Goal: Task Accomplishment & Management: Manage account settings

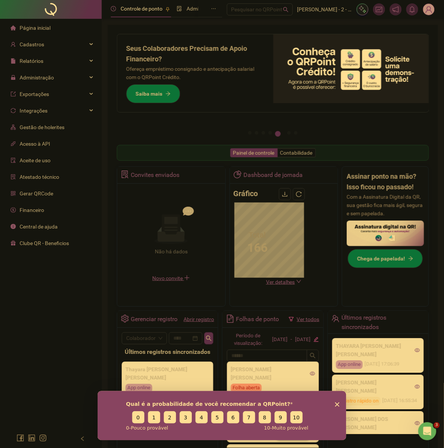
click at [428, 13] on img at bounding box center [428, 9] width 11 height 11
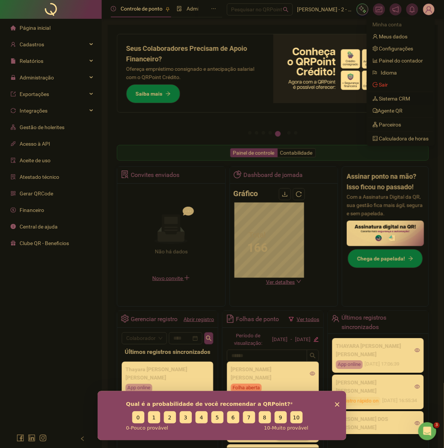
click at [400, 98] on link "Sistema CRM" at bounding box center [391, 99] width 38 height 6
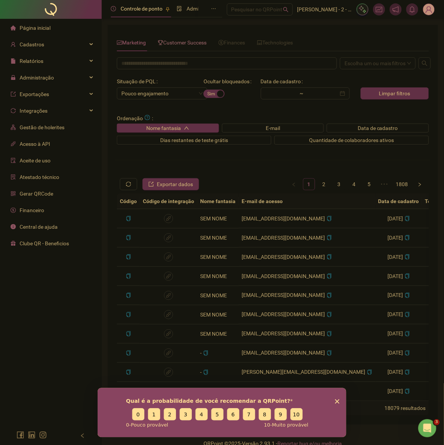
click at [193, 40] on span "Customer Success" at bounding box center [182, 43] width 49 height 6
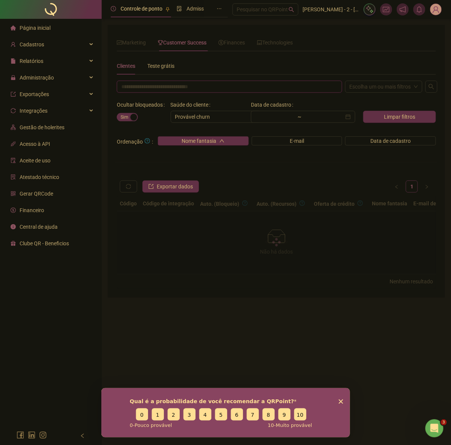
click at [195, 88] on input "text" at bounding box center [229, 87] width 225 height 12
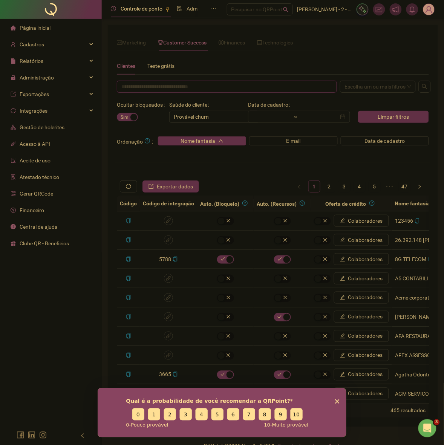
paste input "**********"
click at [373, 87] on div "Escolha um ou mais filtros" at bounding box center [378, 87] width 76 height 12
type input "**********"
click at [385, 86] on div "Escolha um ou mais filtros" at bounding box center [378, 87] width 76 height 12
drag, startPoint x: 360, startPoint y: 114, endPoint x: 430, endPoint y: 88, distance: 74.7
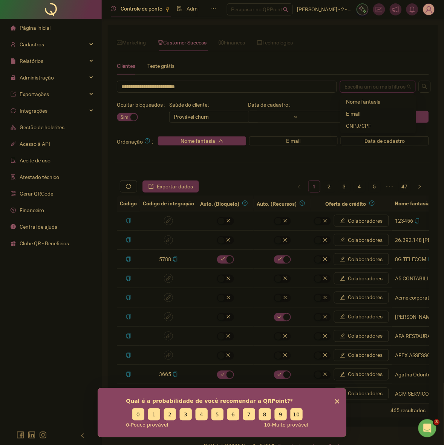
click at [360, 114] on div "E-mail" at bounding box center [378, 114] width 64 height 8
click at [423, 86] on icon "search" at bounding box center [424, 87] width 6 height 6
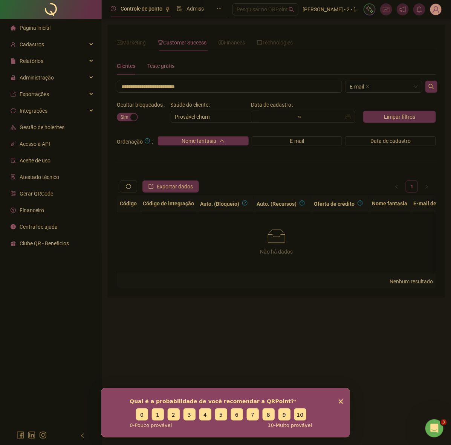
drag, startPoint x: 157, startPoint y: 67, endPoint x: 162, endPoint y: 67, distance: 4.9
click at [159, 67] on div "Teste grátis" at bounding box center [160, 66] width 27 height 8
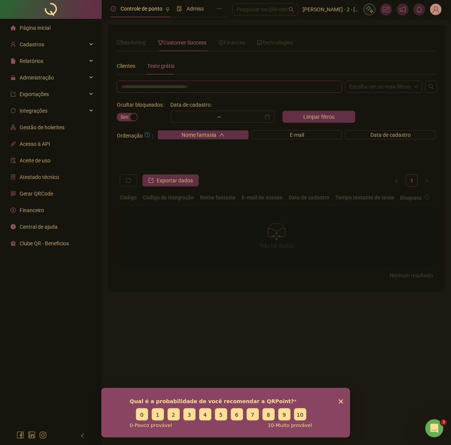
click at [170, 89] on input "text" at bounding box center [229, 87] width 225 height 12
paste input "**********"
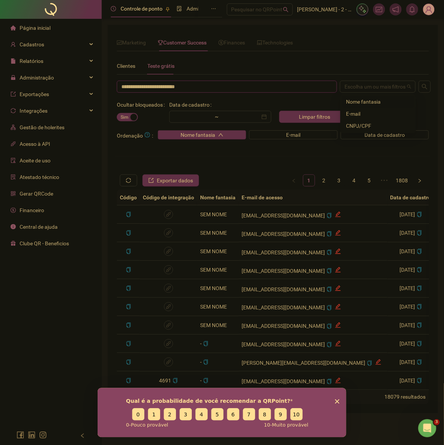
drag, startPoint x: 370, startPoint y: 85, endPoint x: 354, endPoint y: 117, distance: 35.0
click at [369, 88] on div "Escolha um ou mais filtros" at bounding box center [378, 87] width 76 height 12
type input "**********"
drag, startPoint x: 359, startPoint y: 113, endPoint x: 413, endPoint y: 97, distance: 56.6
click at [362, 112] on div "E-mail" at bounding box center [378, 114] width 64 height 8
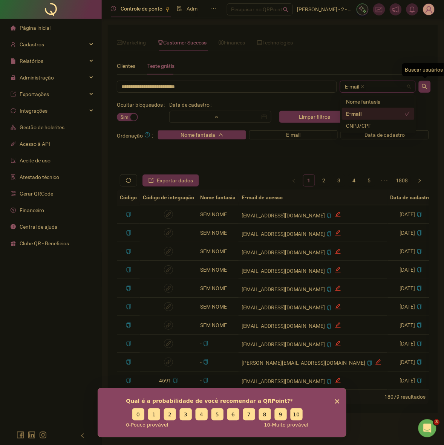
drag, startPoint x: 423, startPoint y: 87, endPoint x: 410, endPoint y: 74, distance: 17.3
click at [423, 87] on icon "search" at bounding box center [424, 87] width 6 height 6
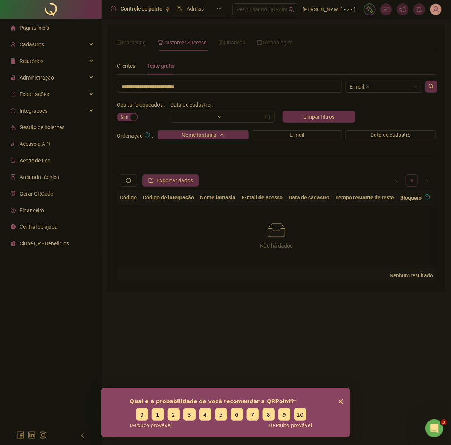
click at [129, 118] on button "Sim Não" at bounding box center [127, 117] width 21 height 8
drag, startPoint x: 132, startPoint y: 66, endPoint x: 133, endPoint y: 61, distance: 4.6
click at [133, 62] on div "Clientes" at bounding box center [126, 66] width 18 height 8
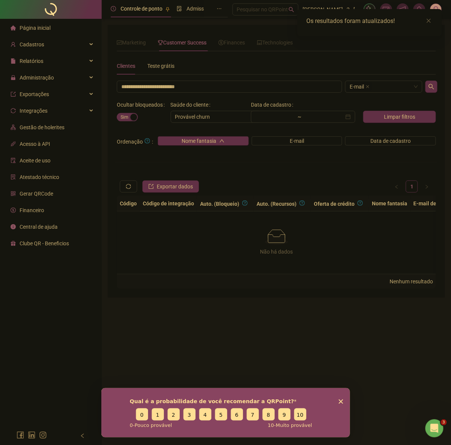
click at [132, 64] on div "Clientes" at bounding box center [126, 66] width 18 height 8
click at [156, 61] on div "Teste grátis" at bounding box center [160, 65] width 27 height 17
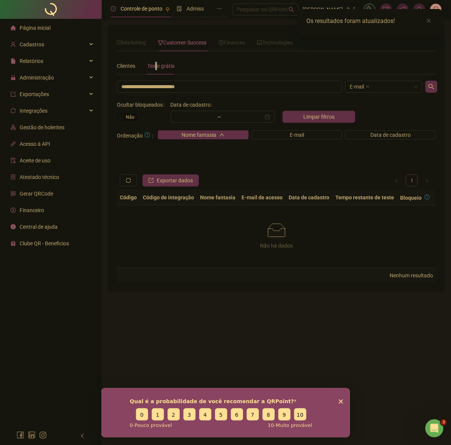
click at [133, 111] on div "Sim Não" at bounding box center [142, 117] width 51 height 12
click at [121, 115] on div "button" at bounding box center [121, 117] width 7 height 7
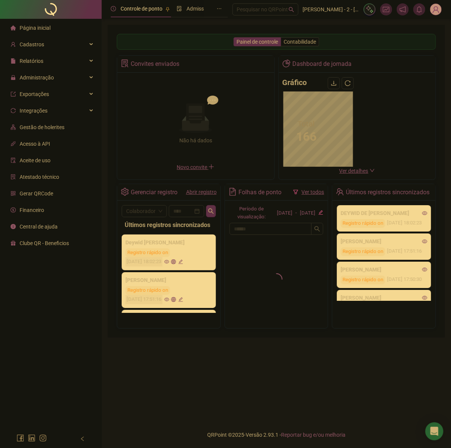
click at [209, 67] on div "Convites enviados" at bounding box center [195, 64] width 157 height 17
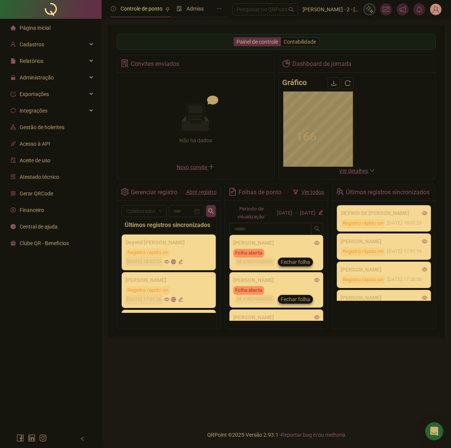
drag, startPoint x: 433, startPoint y: 8, endPoint x: 430, endPoint y: 11, distance: 4.0
click at [433, 8] on img at bounding box center [435, 9] width 11 height 11
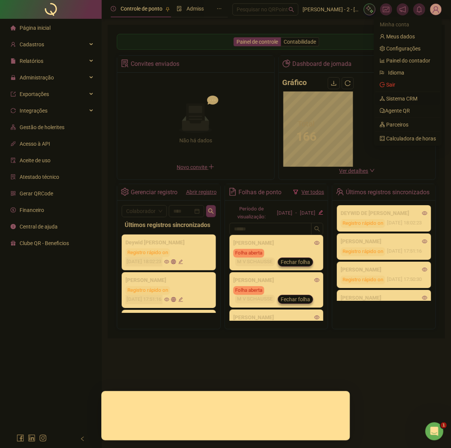
click at [412, 98] on link "Sistema CRM" at bounding box center [399, 99] width 38 height 6
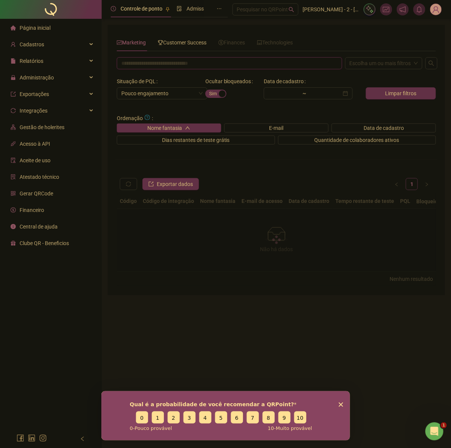
click at [185, 60] on input "text" at bounding box center [229, 63] width 225 height 12
paste input "******"
type input "******"
click at [185, 44] on span "Customer Success" at bounding box center [182, 43] width 49 height 6
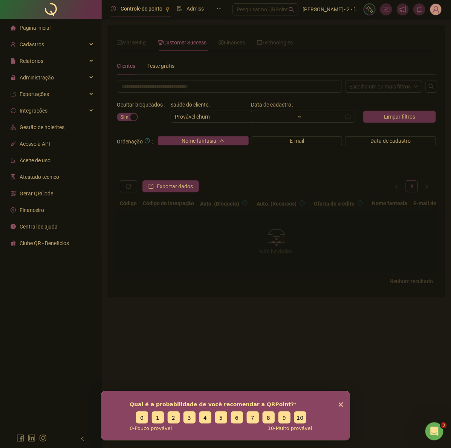
click at [185, 66] on div "Clientes Teste grátis" at bounding box center [276, 65] width 319 height 17
click at [200, 85] on input "text" at bounding box center [229, 87] width 225 height 12
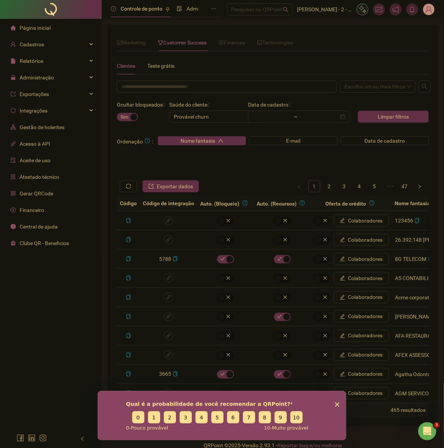
click at [211, 96] on div "Escolha um ou mais filtros Ocultar bloqueados Sim Não Saúde do cliente Provável…" at bounding box center [272, 249] width 315 height 337
click at [226, 84] on input "text" at bounding box center [227, 87] width 220 height 12
paste input "******"
drag, startPoint x: 357, startPoint y: 86, endPoint x: 356, endPoint y: 108, distance: 22.6
click at [358, 88] on div "Escolha um ou mais filtros" at bounding box center [378, 87] width 76 height 12
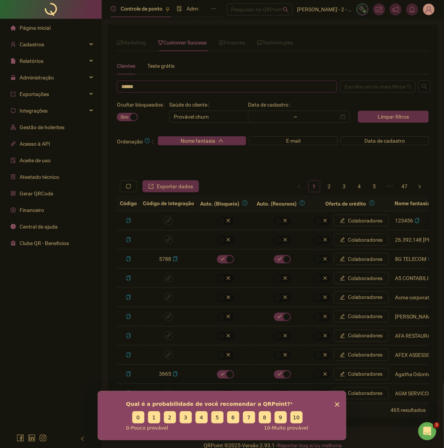
type input "******"
click at [353, 102] on div "Nome fantasia" at bounding box center [378, 102] width 64 height 8
click at [133, 117] on div "button" at bounding box center [133, 117] width 7 height 7
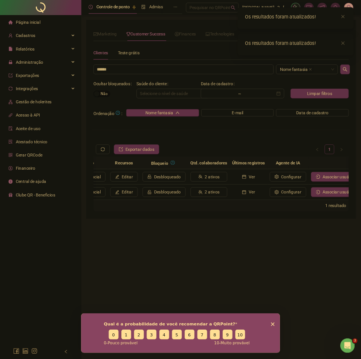
scroll to position [0, 782]
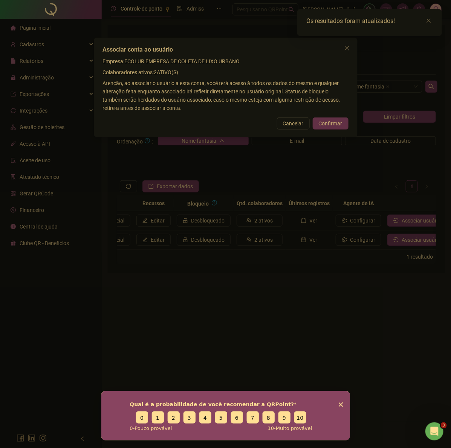
click at [330, 122] on span "Confirmar" at bounding box center [331, 123] width 24 height 8
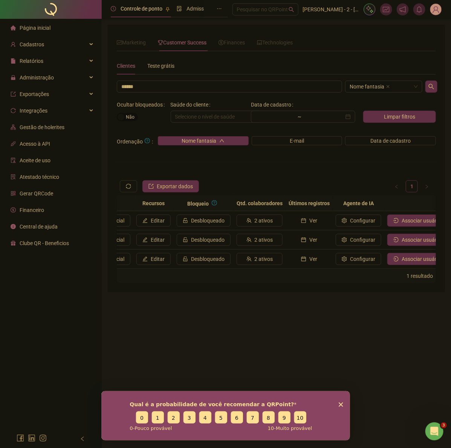
click at [387, 53] on div "Marketing Customer Success Finances Technologies ****** Escolha um ou mais filt…" at bounding box center [276, 158] width 319 height 249
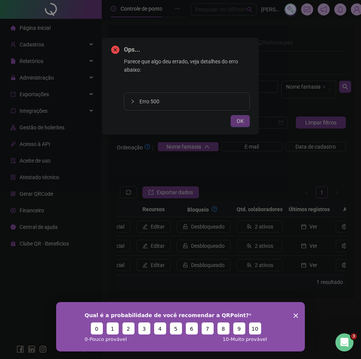
scroll to position [0, 783]
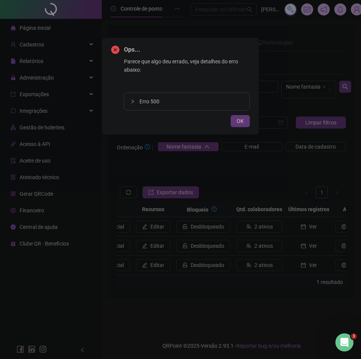
click at [240, 122] on span "OK" at bounding box center [240, 121] width 7 height 8
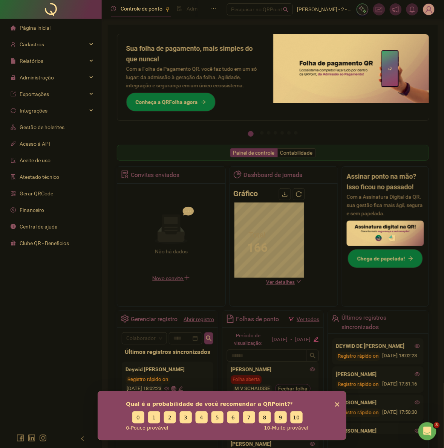
click at [428, 8] on img at bounding box center [428, 9] width 11 height 11
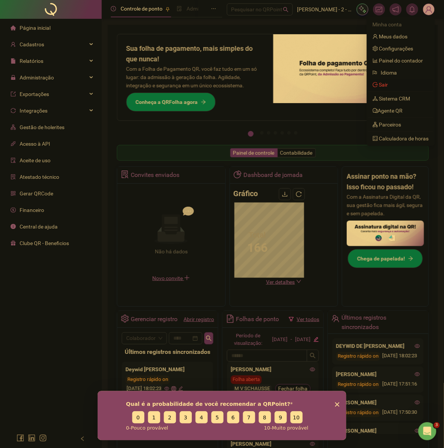
click at [381, 89] on span "Sair" at bounding box center [400, 85] width 56 height 8
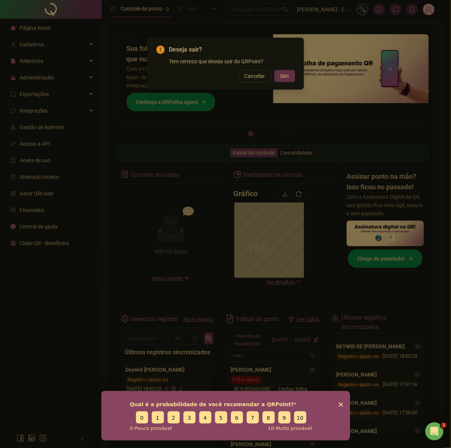
click at [279, 76] on button "Sim" at bounding box center [284, 76] width 21 height 12
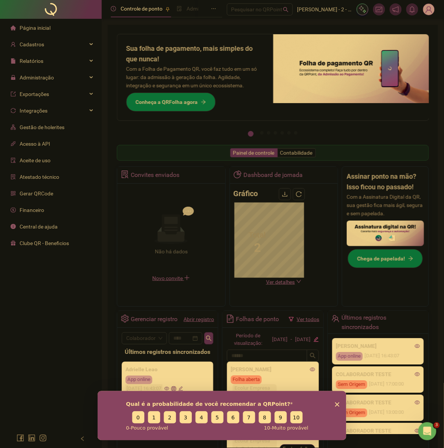
click at [52, 43] on div "Cadastros" at bounding box center [51, 44] width 98 height 15
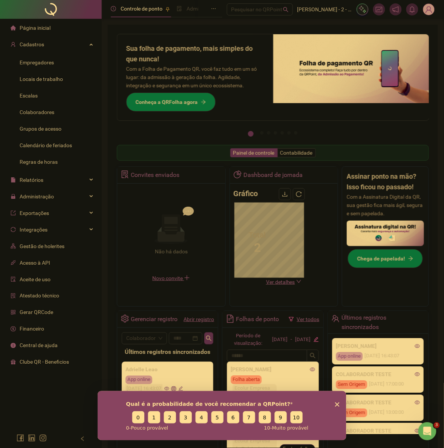
click at [47, 60] on span "Empregadores" at bounding box center [37, 63] width 34 height 6
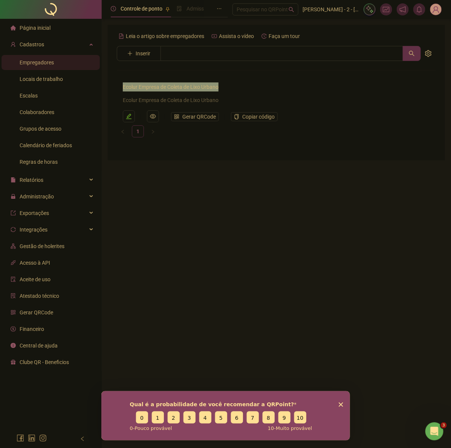
drag, startPoint x: 232, startPoint y: 85, endPoint x: 120, endPoint y: 87, distance: 112.6
click at [120, 87] on li "Ecolur Empresa de Coleta de Lixo Urbano Ecolur Empresa de Coleta de Lixo Urbano…" at bounding box center [276, 102] width 319 height 46
copy link "Ecolur Empresa de Coleta de Lixo Urbano"
click at [41, 78] on span "Locais de trabalho" at bounding box center [41, 79] width 43 height 6
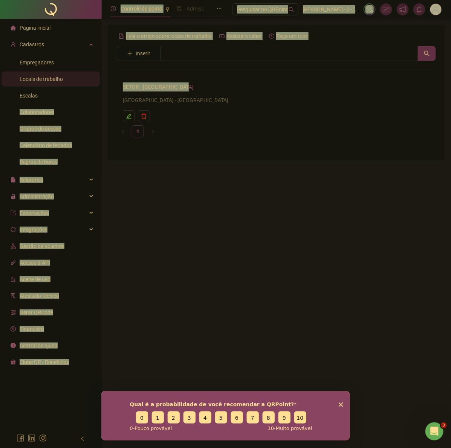
drag, startPoint x: 209, startPoint y: 87, endPoint x: 100, endPoint y: 90, distance: 109.2
click at [100, 90] on div "Página inicial Cadastros Empregadores Locais de trabalho Escalas Colaboradores …" at bounding box center [225, 224] width 451 height 448
copy div "Colaboradores Grupos de acesso Calendário de feriados Regras de horas Relatório…"
click at [197, 87] on h4 "SETOR - [GEOGRAPHIC_DATA]" at bounding box center [276, 86] width 307 height 9
click at [179, 85] on link "SETOR - [GEOGRAPHIC_DATA]" at bounding box center [158, 87] width 71 height 6
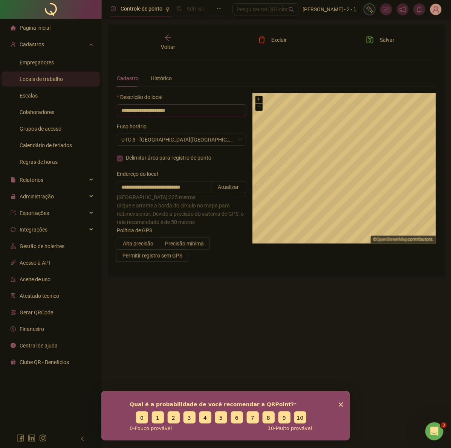
click at [157, 113] on input "**********" at bounding box center [182, 110] width 130 height 12
click at [174, 38] on div "Voltar" at bounding box center [168, 42] width 48 height 17
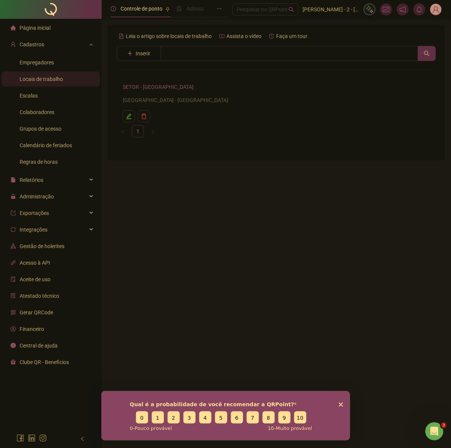
click at [34, 67] on div "Empregadores" at bounding box center [37, 62] width 34 height 15
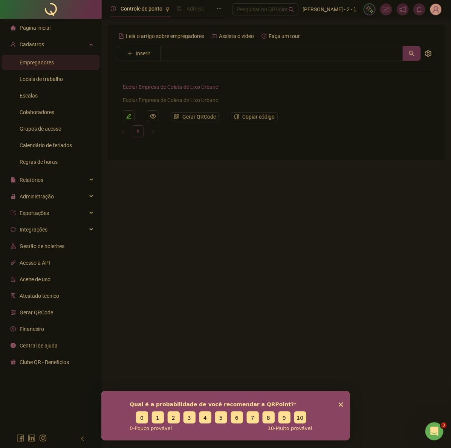
click at [413, 202] on main "Leia o artigo sobre empregadores Assista o vídeo Faça um tour Inserir Nenhum re…" at bounding box center [276, 220] width 337 height 391
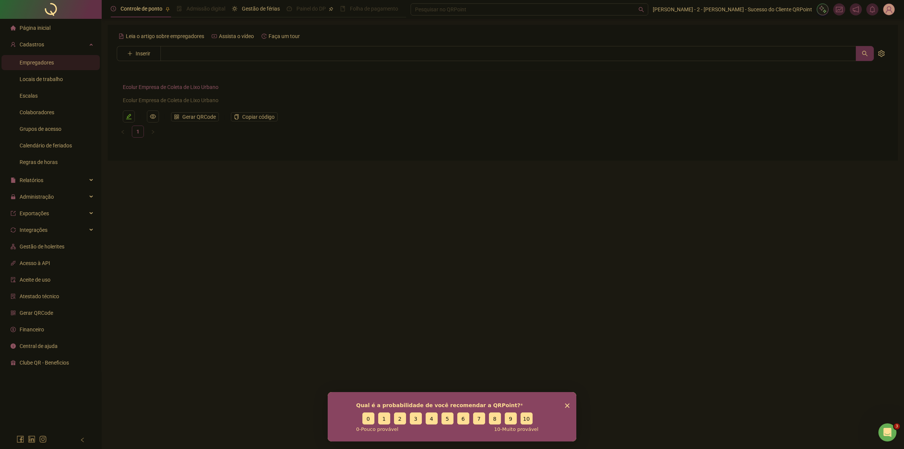
click at [41, 16] on div at bounding box center [51, 9] width 102 height 19
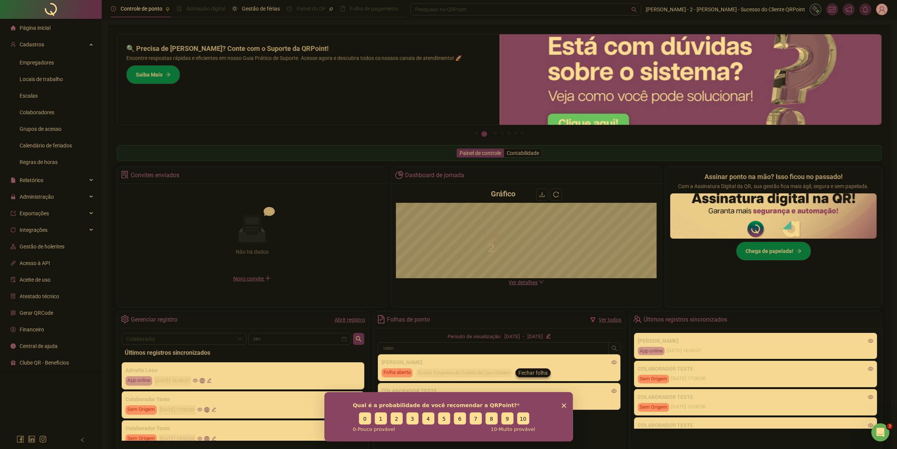
click at [48, 115] on span "Colaboradores" at bounding box center [37, 112] width 35 height 6
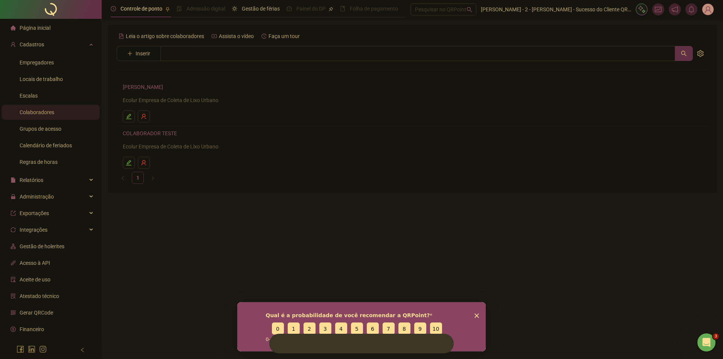
click at [281, 343] on img at bounding box center [279, 343] width 10 height 0
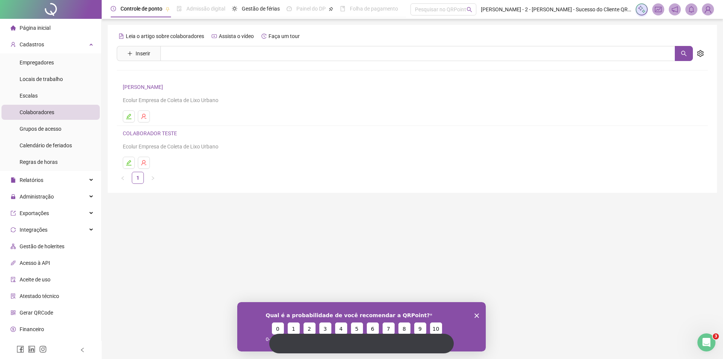
click at [427, 215] on main "Leia o artigo sobre colaboradores Assista o vídeo Faça um tour Inserir Nenhum r…" at bounding box center [412, 176] width 609 height 302
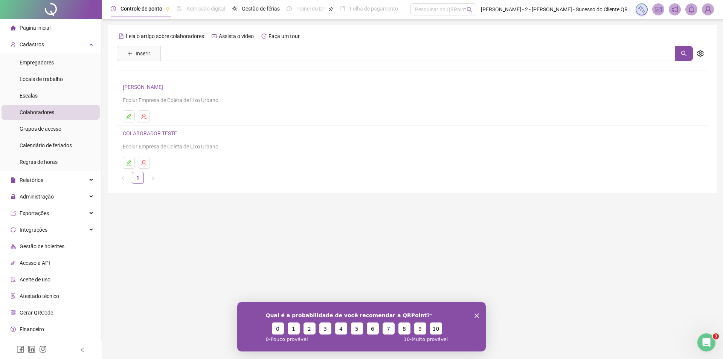
click at [450, 54] on button "button" at bounding box center [700, 53] width 15 height 15
click at [450, 84] on span "Importar colaboradores" at bounding box center [674, 82] width 56 height 8
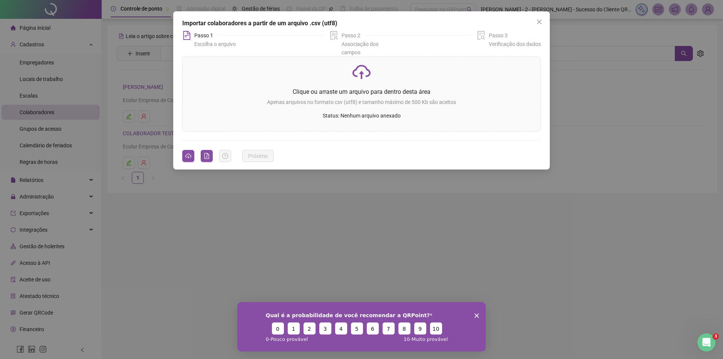
click at [368, 100] on p "Apenas arquivos no formato csv (utf8) e tamanho máximo de 500 Kb são aceitos" at bounding box center [362, 102] width 346 height 8
click at [372, 98] on p "Configure os empregadores e locais de trabalho para ir para a próxima etapa" at bounding box center [362, 102] width 346 height 8
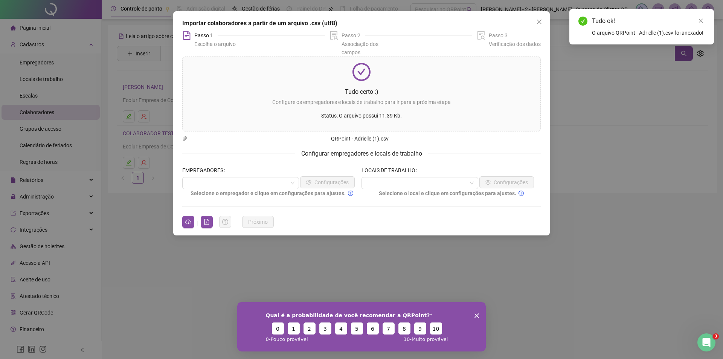
click at [232, 186] on input "search" at bounding box center [237, 182] width 101 height 11
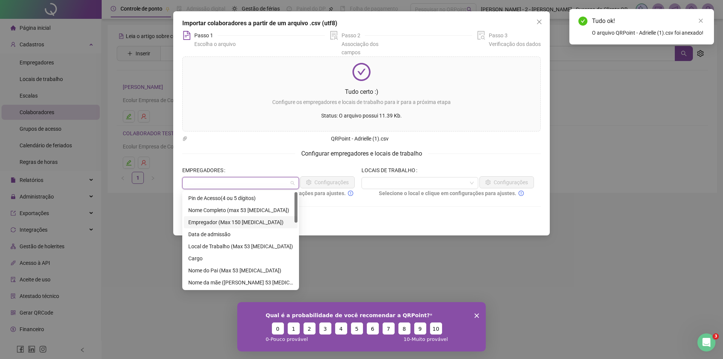
click at [229, 220] on div "Empregador (Max 150 carac)" at bounding box center [240, 222] width 105 height 8
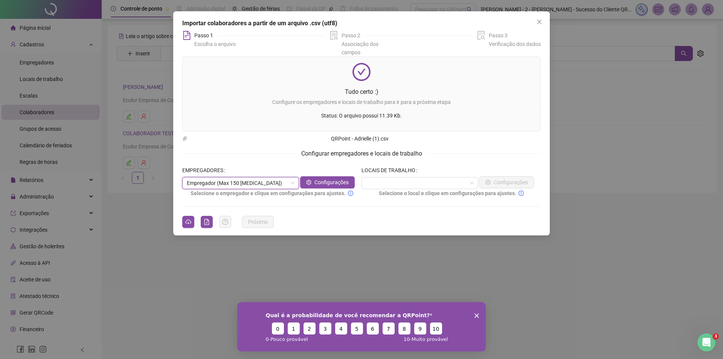
click at [422, 184] on input "search" at bounding box center [416, 182] width 101 height 11
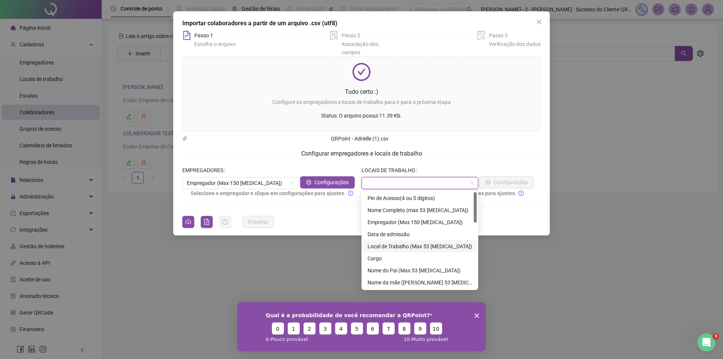
click at [413, 249] on div "Local de Trabalho (Max 53 carac)" at bounding box center [420, 246] width 105 height 8
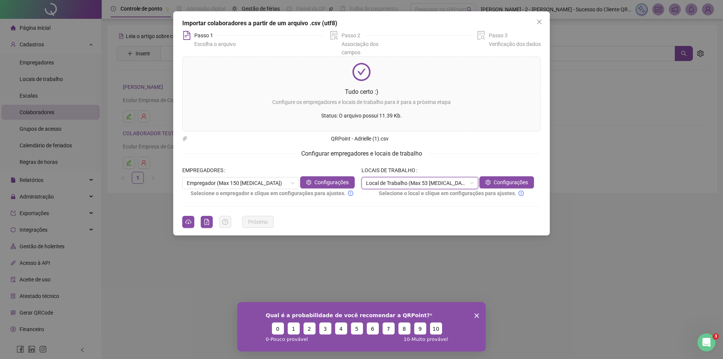
click at [321, 182] on span "Configurações" at bounding box center [331, 182] width 34 height 8
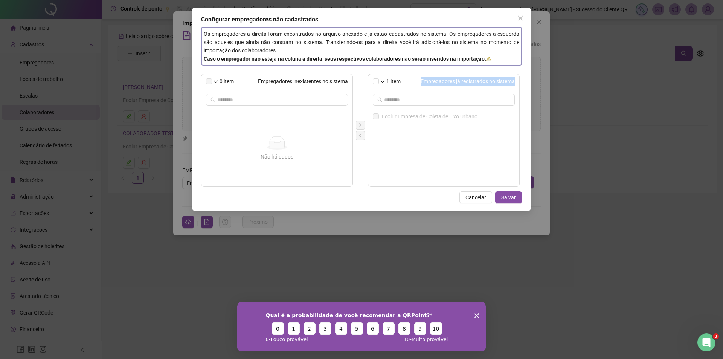
drag, startPoint x: 420, startPoint y: 82, endPoint x: 518, endPoint y: 82, distance: 97.9
click at [450, 82] on div "1 item Empregadores já registrados no sistema" at bounding box center [443, 81] width 151 height 15
click at [450, 196] on span "Salvar" at bounding box center [508, 197] width 15 height 8
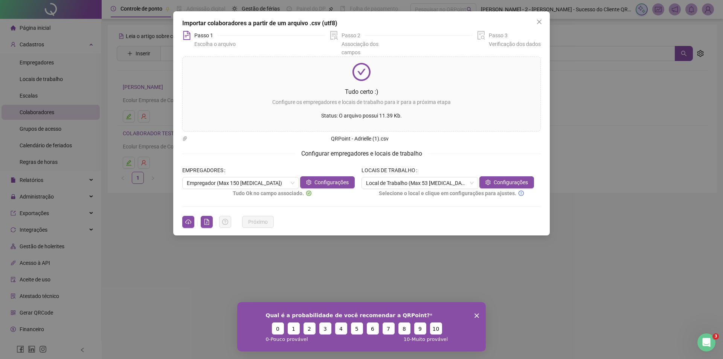
click at [450, 180] on span "Configurações" at bounding box center [511, 182] width 34 height 8
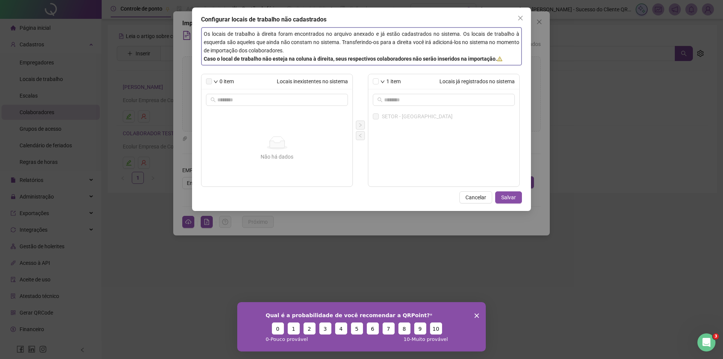
click at [450, 196] on span "Salvar" at bounding box center [508, 197] width 15 height 8
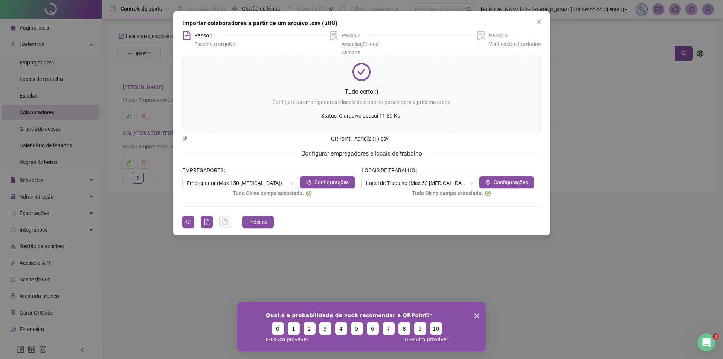
drag, startPoint x: 255, startPoint y: 220, endPoint x: 624, endPoint y: 227, distance: 368.4
click at [255, 220] on span "Próximo" at bounding box center [258, 222] width 20 height 8
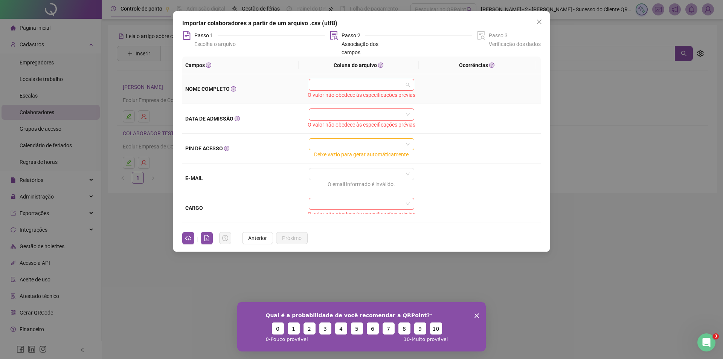
click at [337, 85] on input "search" at bounding box center [358, 84] width 90 height 11
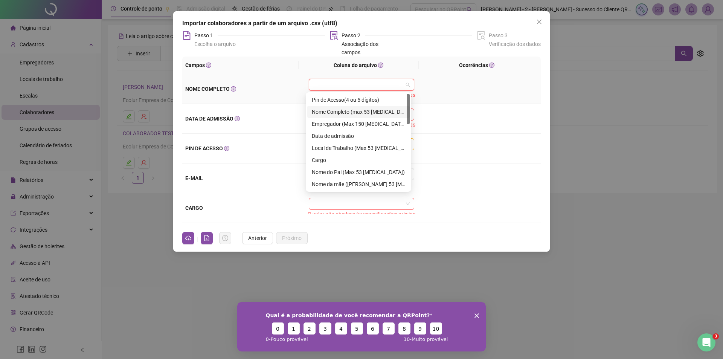
click at [365, 114] on div "Nome Completo (max 53 carac)" at bounding box center [358, 112] width 93 height 8
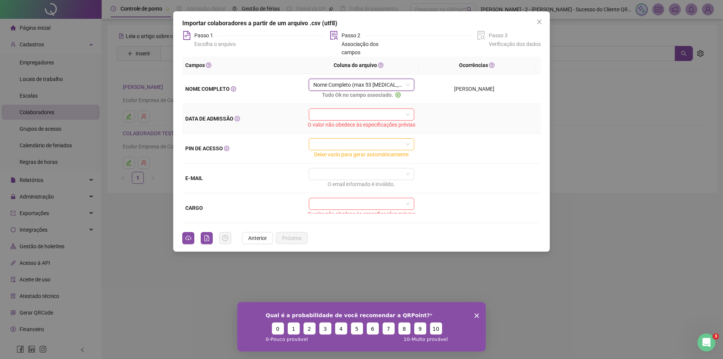
click at [350, 112] on input "search" at bounding box center [358, 114] width 90 height 11
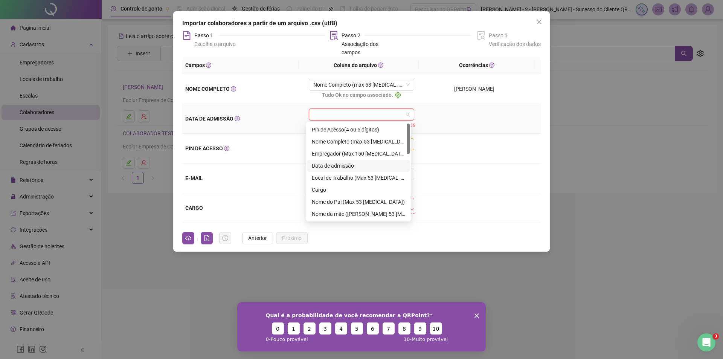
click at [339, 161] on div "Data de admissão" at bounding box center [358, 166] width 102 height 12
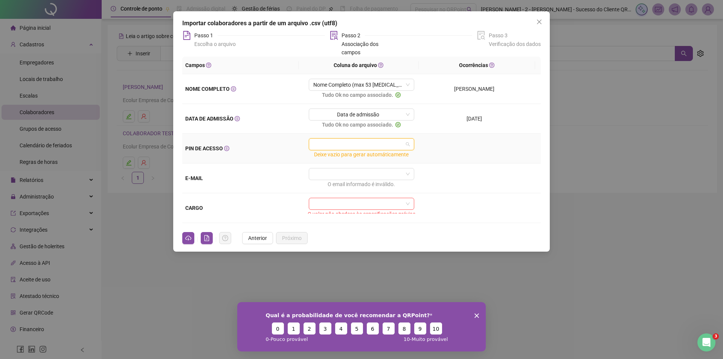
click at [337, 145] on input "search" at bounding box center [358, 144] width 90 height 11
click at [433, 133] on td "13/01/2025" at bounding box center [482, 119] width 118 height 30
click at [378, 144] on input "search" at bounding box center [358, 144] width 90 height 11
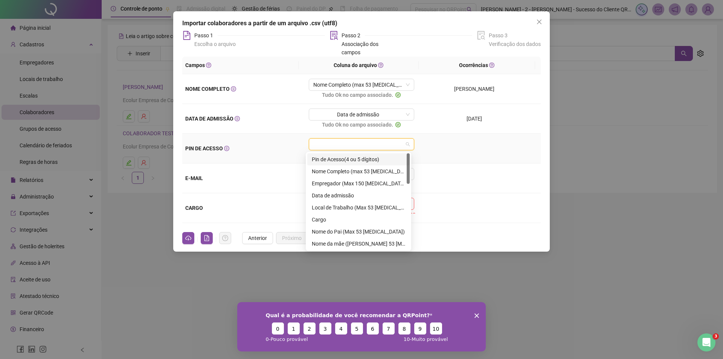
click at [324, 160] on div "Pin de Acesso(4 ou 5 dígitos)" at bounding box center [358, 159] width 93 height 8
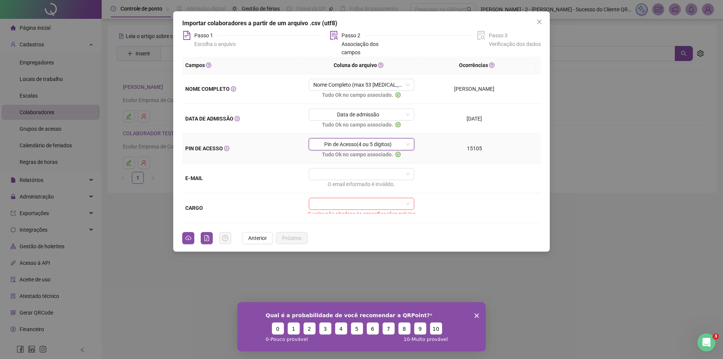
click at [443, 143] on td "15105" at bounding box center [482, 149] width 118 height 30
drag, startPoint x: 463, startPoint y: 152, endPoint x: 494, endPoint y: 149, distance: 31.0
click at [450, 149] on div "15105" at bounding box center [475, 148] width 98 height 8
click at [341, 172] on input "search" at bounding box center [358, 173] width 90 height 11
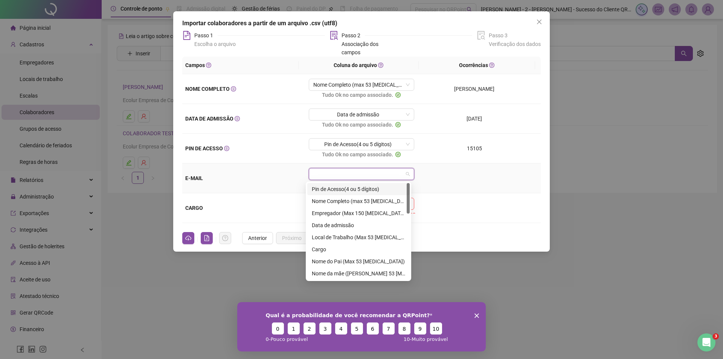
click at [341, 172] on input "search" at bounding box center [358, 173] width 90 height 11
click at [267, 203] on td "CARGO" at bounding box center [241, 208] width 118 height 30
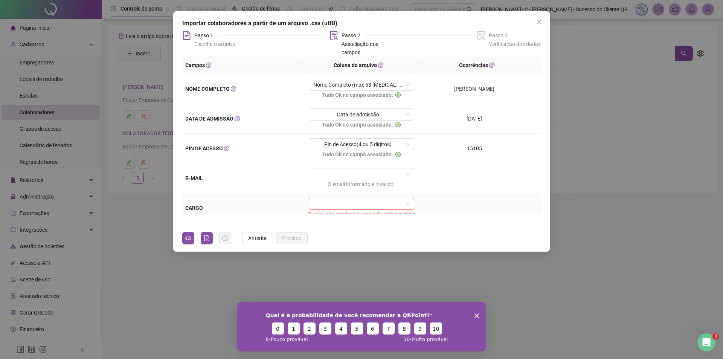
click at [317, 204] on input "search" at bounding box center [358, 203] width 90 height 11
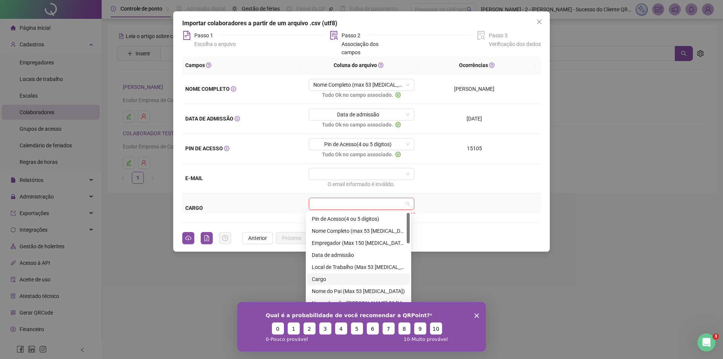
click at [323, 280] on div "Cargo" at bounding box center [358, 279] width 93 height 8
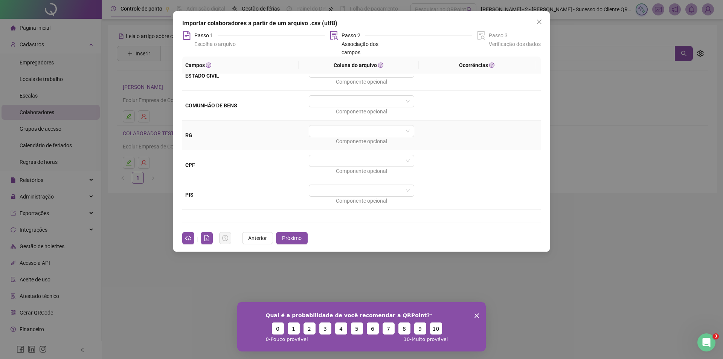
scroll to position [414, 0]
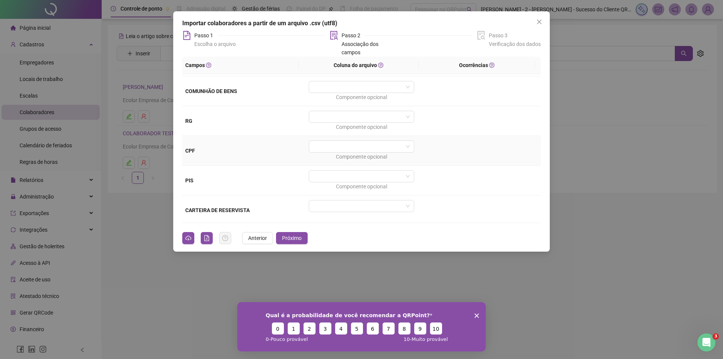
click at [336, 150] on input "search" at bounding box center [358, 146] width 90 height 11
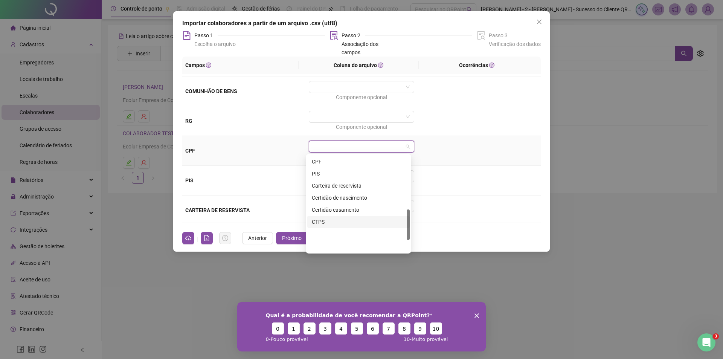
scroll to position [167, 0]
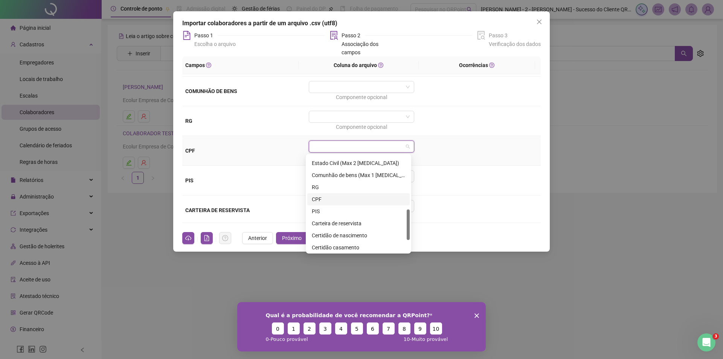
click at [323, 199] on div "CPF" at bounding box center [358, 199] width 93 height 8
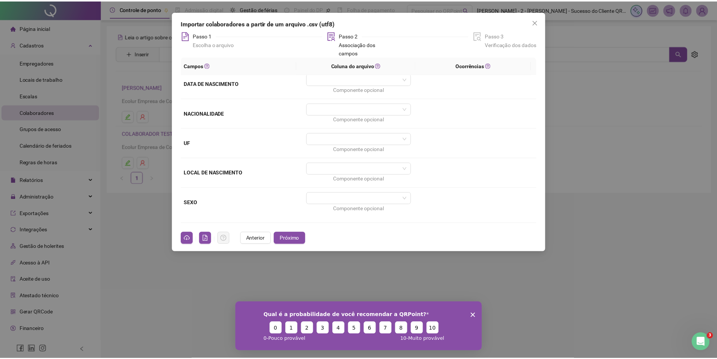
scroll to position [301, 0]
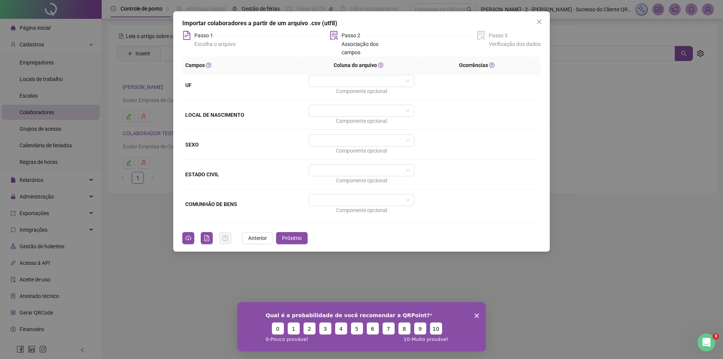
click at [291, 240] on span "Próximo" at bounding box center [292, 238] width 20 height 8
click at [291, 240] on span "Concluído" at bounding box center [293, 238] width 23 height 8
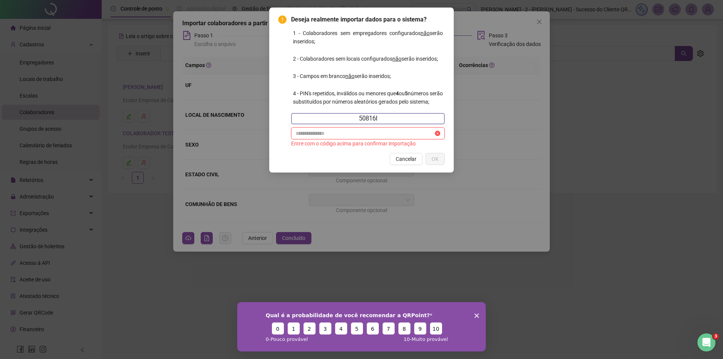
click at [365, 132] on input "text" at bounding box center [365, 133] width 138 height 8
type input "*"
type input "******"
click at [439, 161] on button "OK" at bounding box center [435, 159] width 19 height 12
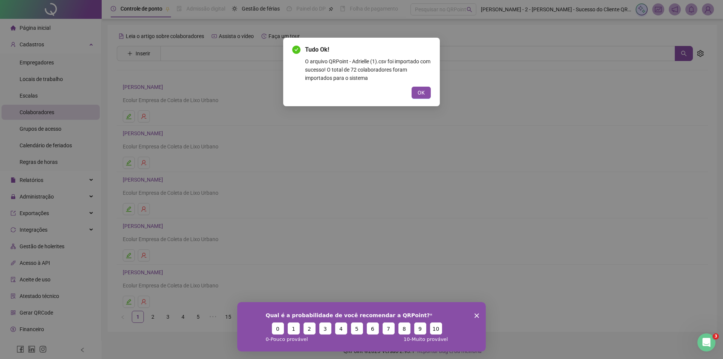
click at [420, 93] on span "OK" at bounding box center [421, 93] width 7 height 8
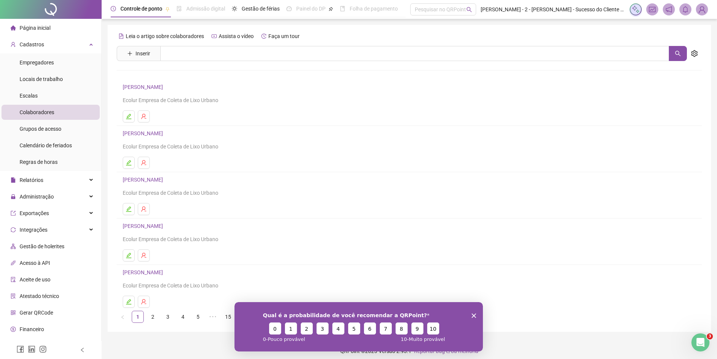
click at [450, 316] on polygon "Encerrar pesquisa" at bounding box center [474, 315] width 5 height 5
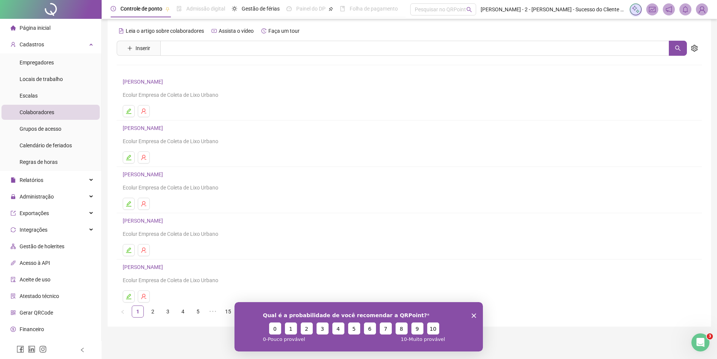
click at [153, 313] on link "2" at bounding box center [152, 311] width 11 height 11
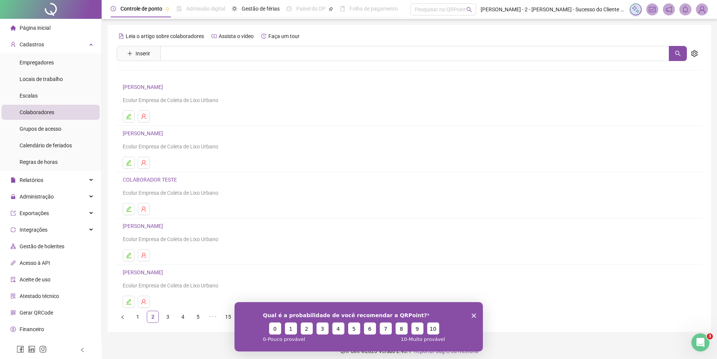
click at [171, 320] on link "3" at bounding box center [167, 316] width 11 height 11
click at [187, 315] on link "4" at bounding box center [182, 316] width 11 height 11
click at [200, 316] on link "5" at bounding box center [197, 316] width 11 height 11
click at [217, 313] on link "6" at bounding box center [213, 316] width 11 height 11
click at [217, 313] on link "7" at bounding box center [213, 316] width 11 height 11
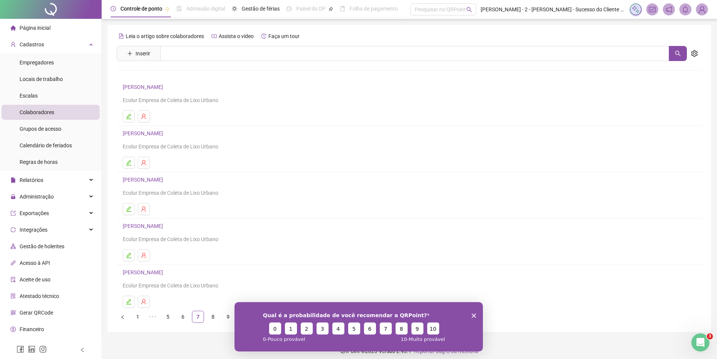
click at [219, 317] on ul "1 ••• 5 6 7 8 9 ••• 15" at bounding box center [410, 317] width 586 height 12
click at [225, 317] on link "9" at bounding box center [228, 316] width 11 height 11
click at [229, 318] on link "11" at bounding box center [228, 316] width 11 height 11
click at [229, 318] on link "13" at bounding box center [228, 316] width 11 height 11
click at [229, 318] on link "15" at bounding box center [228, 316] width 11 height 11
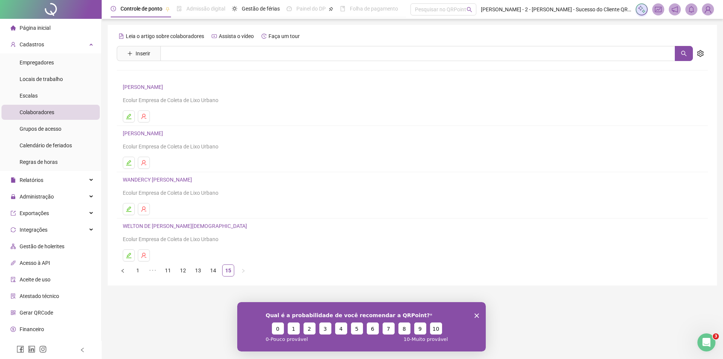
click at [450, 319] on div "Qual é a probabilidade de você recomendar a QRPoint? 0 1 2 3 4 5 6 7 8 9 10 0 -…" at bounding box center [361, 326] width 249 height 49
click at [450, 317] on div "Qual é a probabilidade de você recomendar a QRPoint? 0 1 2 3 4 5 6 7 8 9 10 0 -…" at bounding box center [361, 326] width 249 height 49
click at [450, 316] on div "Qual é a probabilidade de você recomendar a QRPoint? 0 1 2 3 4 5 6 7 8 9 10 0 -…" at bounding box center [361, 326] width 249 height 49
click at [450, 316] on polygon "Encerrar pesquisa" at bounding box center [477, 315] width 5 height 5
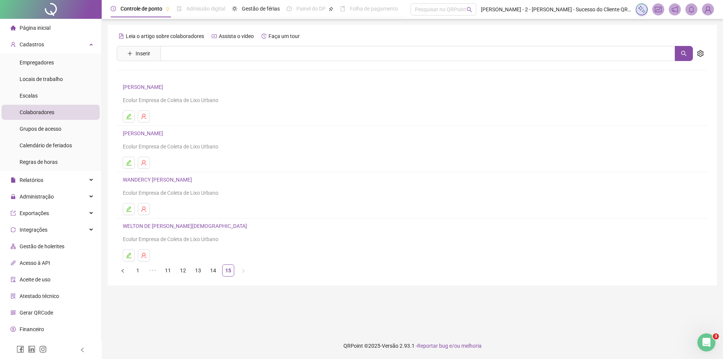
click at [121, 271] on icon "left" at bounding box center [123, 271] width 5 height 5
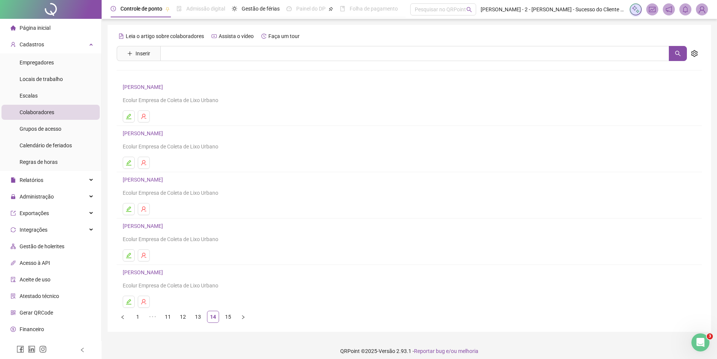
click at [185, 317] on link "12" at bounding box center [182, 316] width 11 height 11
click at [191, 314] on ul "1 ••• 10 11 12 13 14 15" at bounding box center [410, 317] width 586 height 12
click at [172, 316] on link "10" at bounding box center [167, 316] width 11 height 11
click at [172, 316] on link "8" at bounding box center [167, 316] width 11 height 11
click at [172, 316] on link "6" at bounding box center [167, 316] width 11 height 11
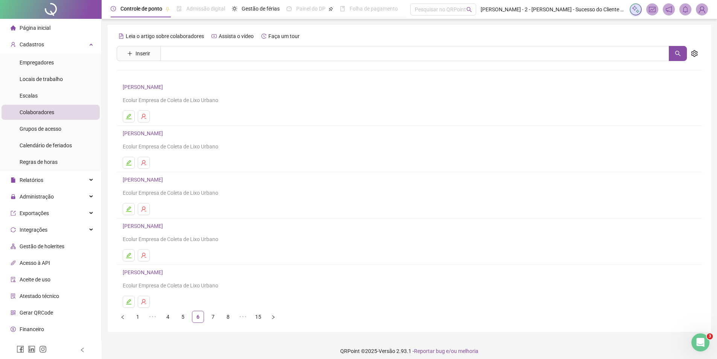
click at [172, 316] on link "4" at bounding box center [167, 316] width 11 height 11
click at [172, 316] on link "3" at bounding box center [167, 316] width 11 height 11
click at [160, 320] on ul "1 2 3 4 5 ••• 15" at bounding box center [410, 317] width 586 height 12
click at [139, 319] on link "1" at bounding box center [137, 316] width 11 height 11
click at [166, 317] on link "3" at bounding box center [167, 316] width 11 height 11
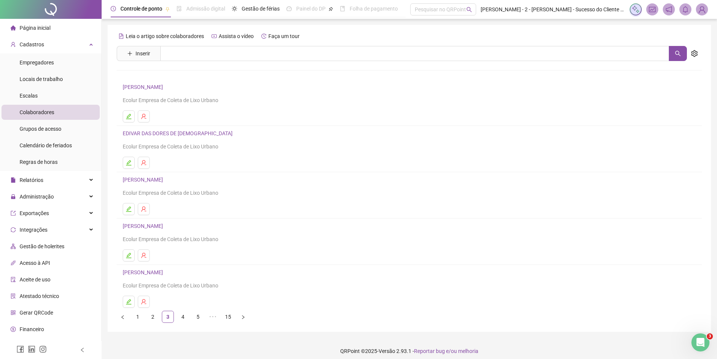
click at [193, 319] on link "5" at bounding box center [197, 316] width 11 height 11
click at [208, 319] on link "6" at bounding box center [213, 316] width 11 height 11
click at [229, 318] on link "8" at bounding box center [228, 316] width 11 height 11
click at [229, 318] on link "10" at bounding box center [228, 316] width 11 height 11
click at [224, 316] on link "12" at bounding box center [228, 316] width 11 height 11
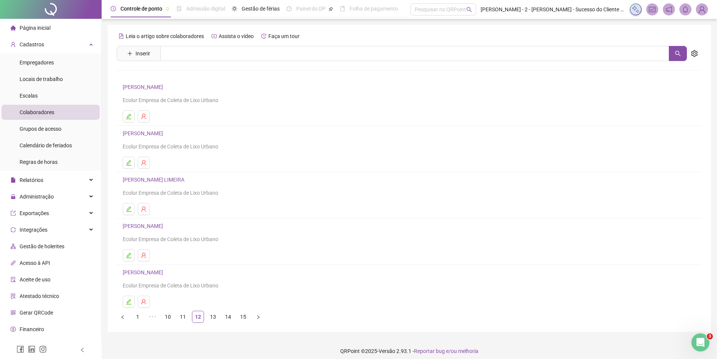
click at [231, 317] on link "14" at bounding box center [228, 316] width 11 height 11
click at [233, 316] on link "15" at bounding box center [228, 316] width 11 height 11
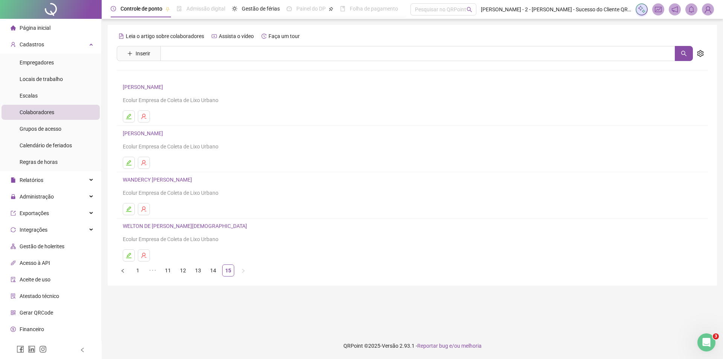
drag, startPoint x: 64, startPoint y: 183, endPoint x: 60, endPoint y: 182, distance: 5.2
click at [64, 183] on div "Relatórios" at bounding box center [51, 179] width 98 height 15
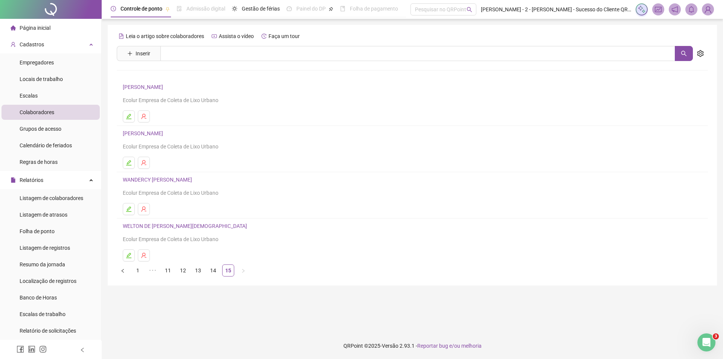
click at [63, 201] on span "Listagem de colaboradores" at bounding box center [52, 198] width 64 height 6
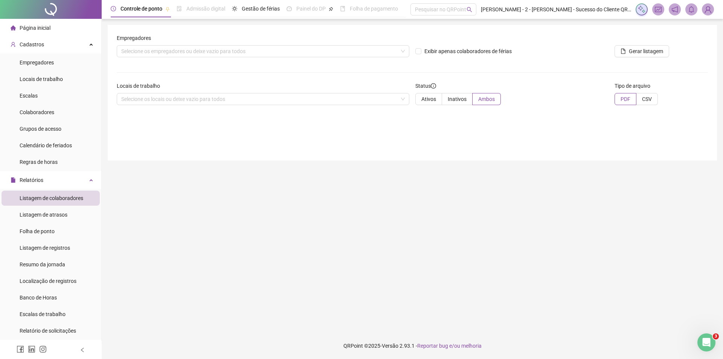
click at [430, 98] on span "Ativos" at bounding box center [428, 99] width 15 height 6
click at [450, 52] on span "Gerar listagem" at bounding box center [646, 51] width 34 height 8
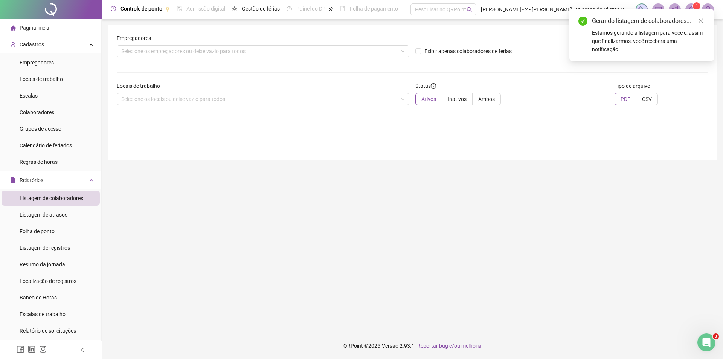
click at [450, 20] on icon "close" at bounding box center [700, 20] width 5 height 5
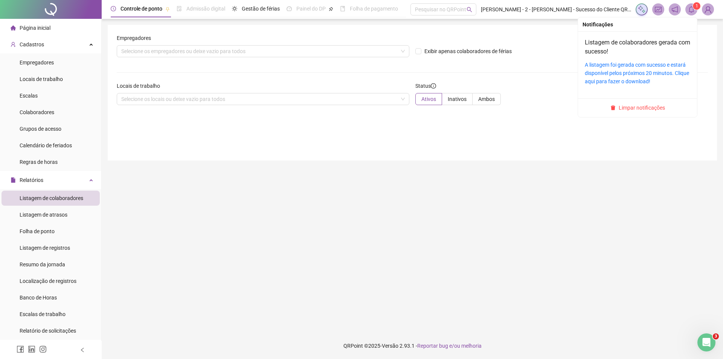
click at [450, 73] on link "A listagem foi gerada com sucesso e estará disponível pelos próximos 20 minutos…" at bounding box center [637, 73] width 104 height 23
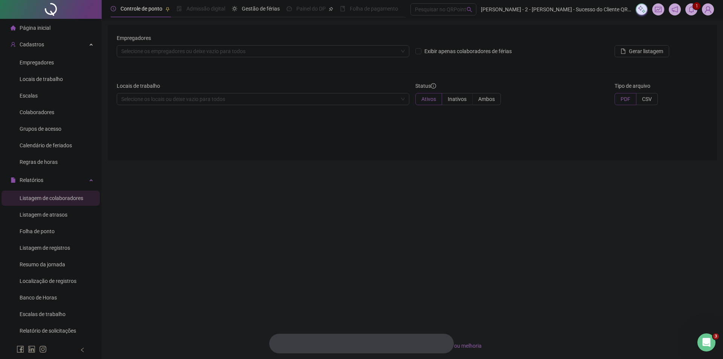
click at [279, 343] on img at bounding box center [279, 343] width 10 height 0
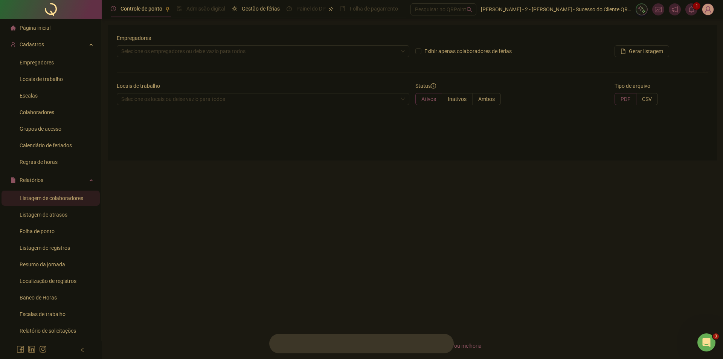
click at [279, 343] on img at bounding box center [279, 343] width 10 height 0
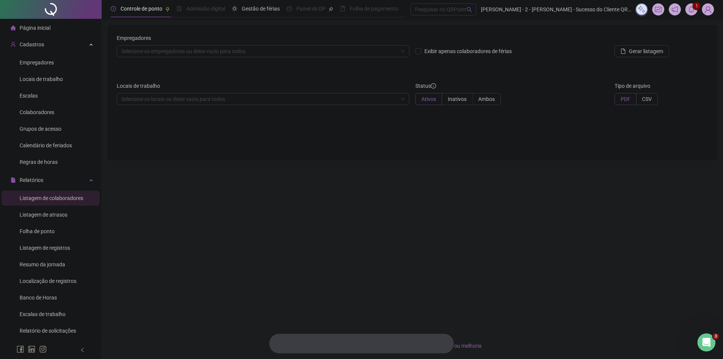
drag, startPoint x: 33, startPoint y: 61, endPoint x: 237, endPoint y: 357, distance: 358.5
click at [33, 61] on span "Empregadores" at bounding box center [37, 63] width 34 height 6
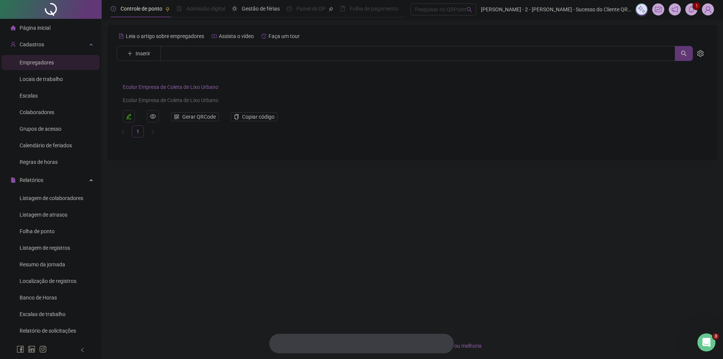
click at [282, 343] on img at bounding box center [279, 343] width 10 height 0
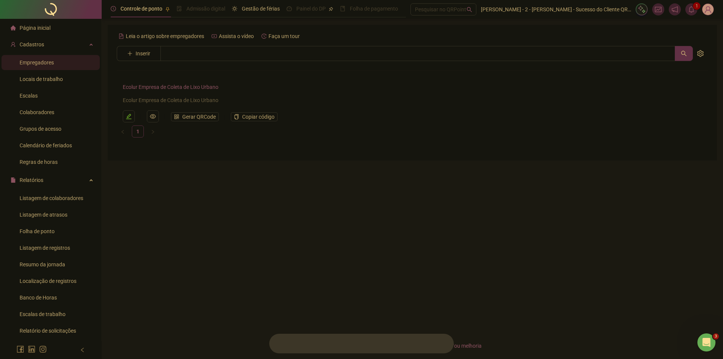
click at [281, 349] on div at bounding box center [279, 344] width 14 height 14
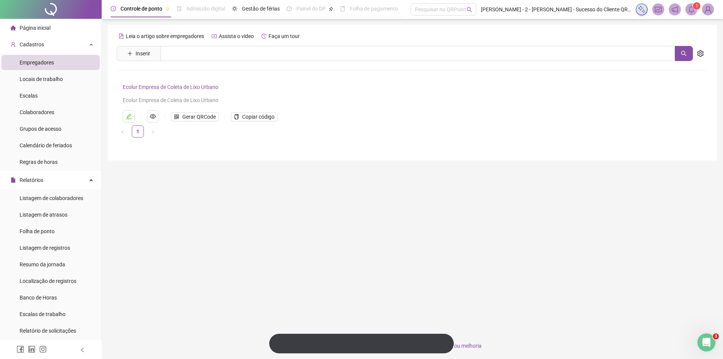
click at [256, 116] on span "Copiar código" at bounding box center [258, 117] width 32 height 8
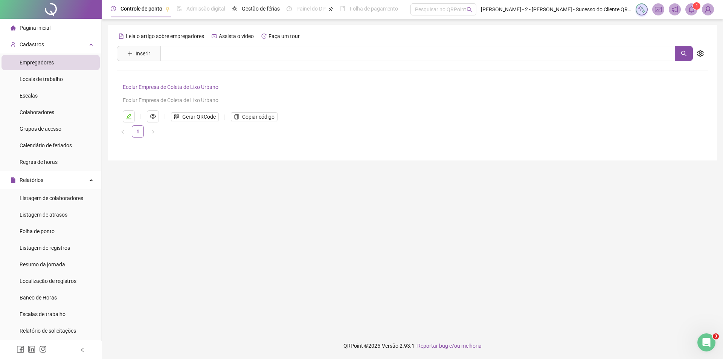
drag, startPoint x: 701, startPoint y: 68, endPoint x: 692, endPoint y: 68, distance: 9.4
click at [450, 67] on div "Leia o artigo sobre empregadores Assista o vídeo Faça um tour Inserir Nenhum re…" at bounding box center [412, 83] width 591 height 107
click at [207, 53] on input "text" at bounding box center [417, 53] width 515 height 15
drag, startPoint x: 21, startPoint y: 115, endPoint x: 45, endPoint y: 103, distance: 26.8
click at [19, 116] on li "Colaboradores" at bounding box center [51, 112] width 98 height 15
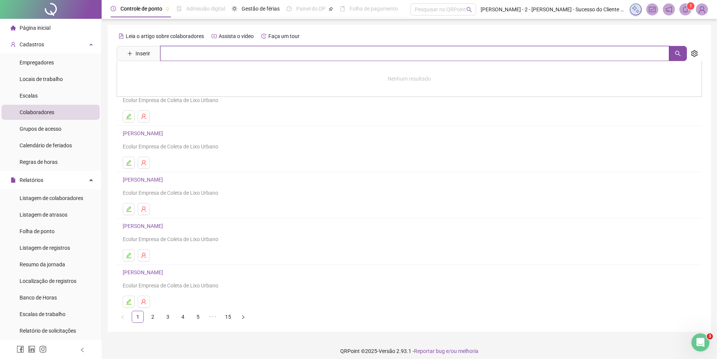
click at [187, 54] on input "text" at bounding box center [414, 53] width 509 height 15
type input "*****"
click at [171, 76] on link "[PERSON_NAME]" at bounding box center [151, 76] width 40 height 6
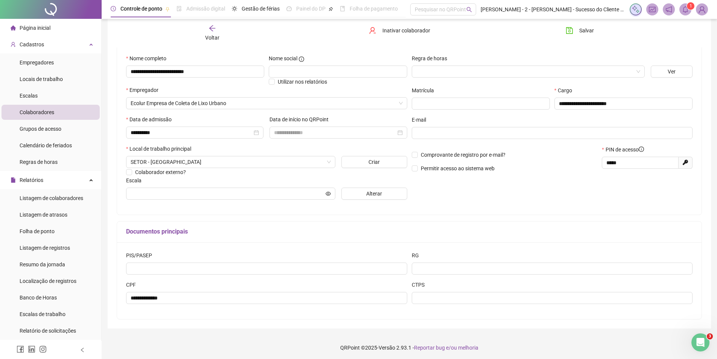
scroll to position [71, 0]
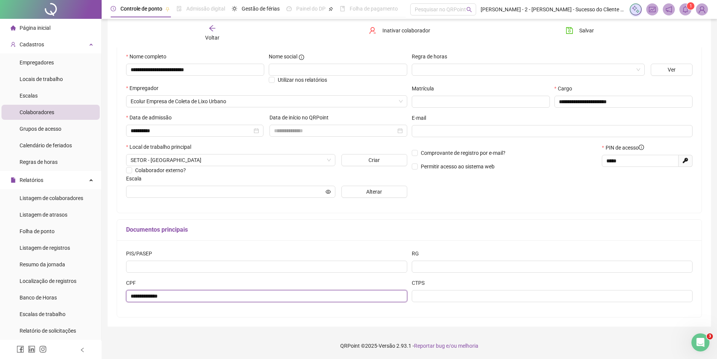
drag, startPoint x: 165, startPoint y: 301, endPoint x: 150, endPoint y: 301, distance: 14.7
click at [150, 301] on input "**********" at bounding box center [266, 296] width 281 height 12
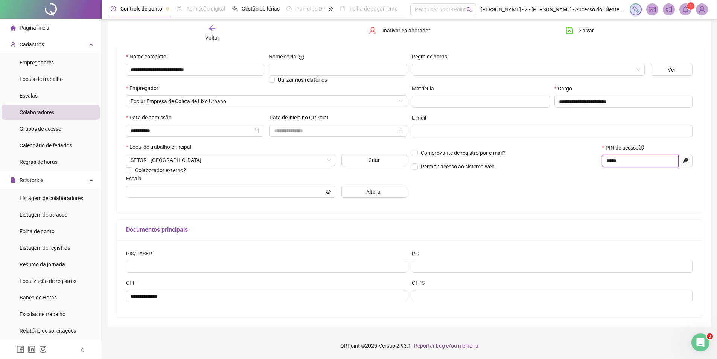
drag, startPoint x: 637, startPoint y: 158, endPoint x: 523, endPoint y: 165, distance: 113.9
click at [450, 165] on div "Comprovante de registro por e-mail? Permitir acesso ao sistema web PIN de acess…" at bounding box center [553, 159] width 286 height 32
paste input "text"
type input "*****"
click at [450, 30] on button "Salvar" at bounding box center [580, 30] width 40 height 12
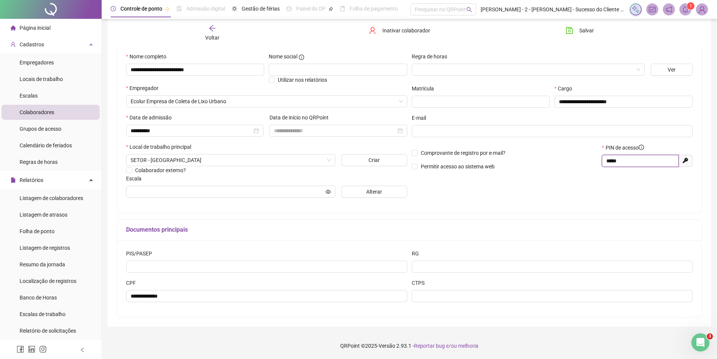
drag, startPoint x: 626, startPoint y: 160, endPoint x: 580, endPoint y: 158, distance: 46.0
click at [450, 158] on div "Comprovante de registro por e-mail? Permitir acesso ao sistema web PIN de acess…" at bounding box center [553, 159] width 286 height 32
click at [35, 64] on span "Empregadores" at bounding box center [37, 63] width 34 height 6
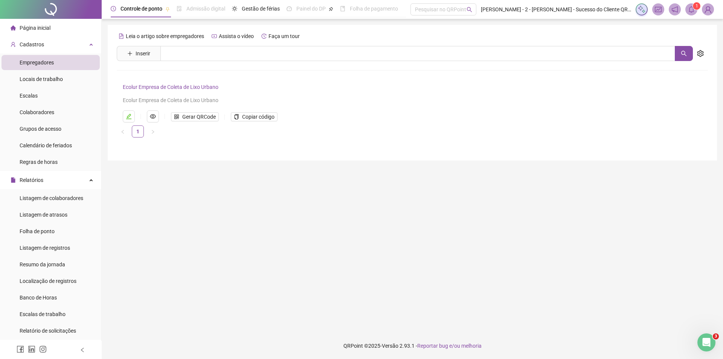
click at [190, 115] on span "Gerar QRCode" at bounding box center [199, 117] width 34 height 8
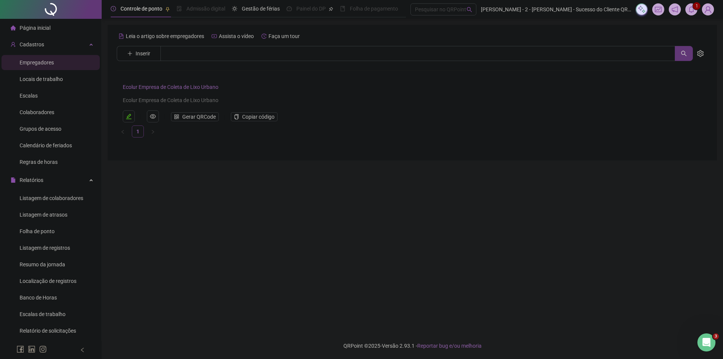
click at [180, 92] on div "Ecolur Empresa de Coleta de Lixo Urbano Ecolur Empresa de Coleta de Lixo Urbano" at bounding box center [400, 93] width 554 height 22
click at [178, 88] on link "Ecolur Empresa de Coleta de Lixo Urbano" at bounding box center [171, 87] width 96 height 6
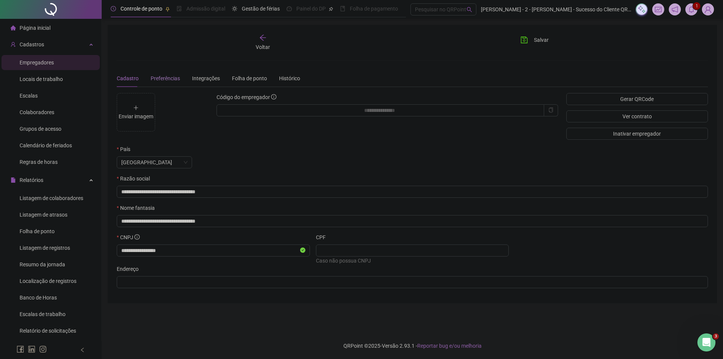
click at [177, 79] on span "Preferências" at bounding box center [165, 78] width 29 height 6
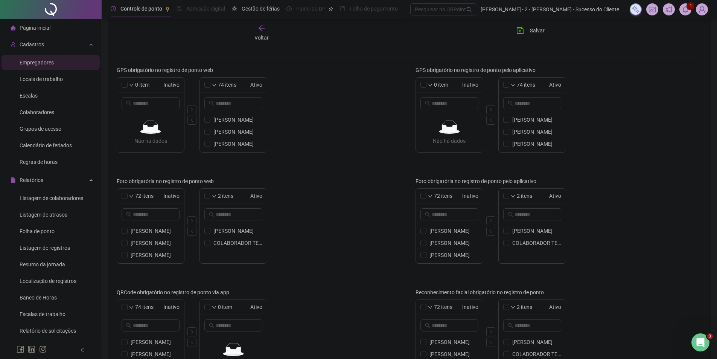
scroll to position [113, 0]
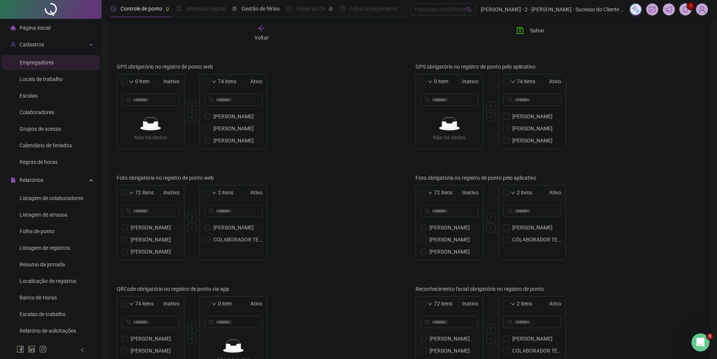
click at [121, 191] on div "72 itens Inativo" at bounding box center [150, 192] width 67 height 15
click at [426, 194] on div "72 itens Inativo" at bounding box center [449, 192] width 67 height 15
click at [450, 219] on button "button" at bounding box center [491, 217] width 9 height 9
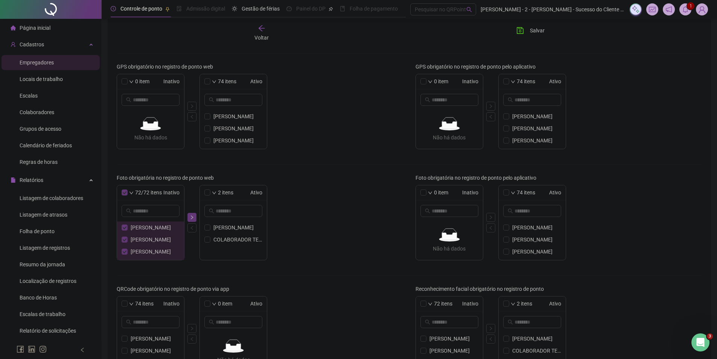
click at [189, 215] on button "button" at bounding box center [192, 217] width 9 height 9
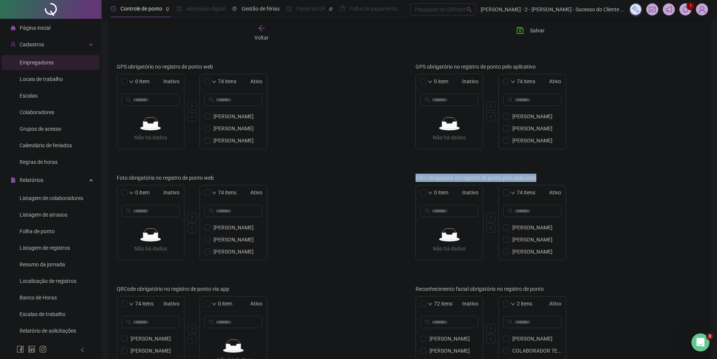
drag, startPoint x: 547, startPoint y: 178, endPoint x: 415, endPoint y: 177, distance: 132.6
click at [415, 177] on div "Foto obrigatória no registro de ponto pelo aplicativo 0 item Inativo Não há dad…" at bounding box center [559, 220] width 299 height 93
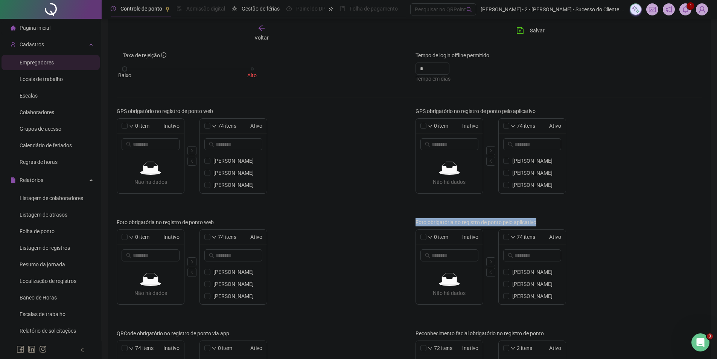
scroll to position [0, 0]
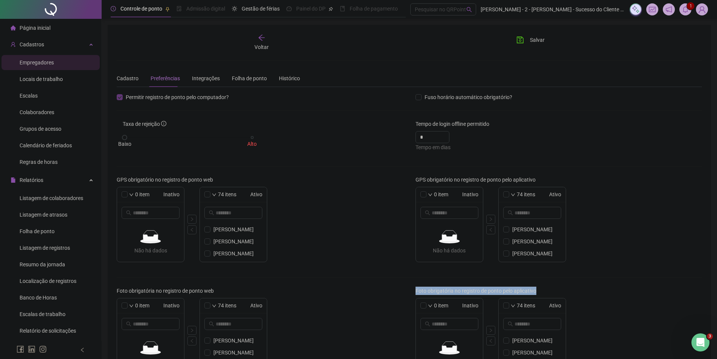
drag, startPoint x: 527, startPoint y: 42, endPoint x: 522, endPoint y: 48, distance: 7.5
click at [450, 44] on button "Salvar" at bounding box center [531, 40] width 40 height 12
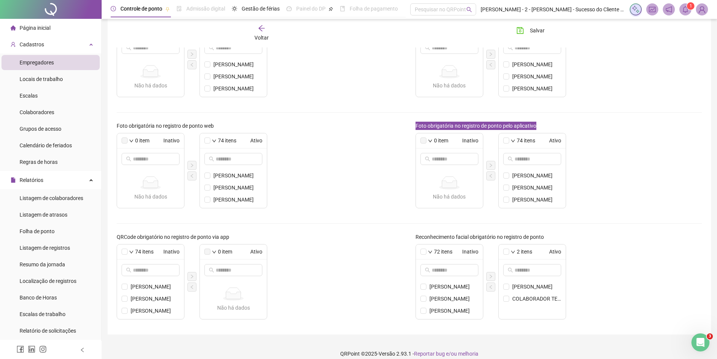
scroll to position [173, 0]
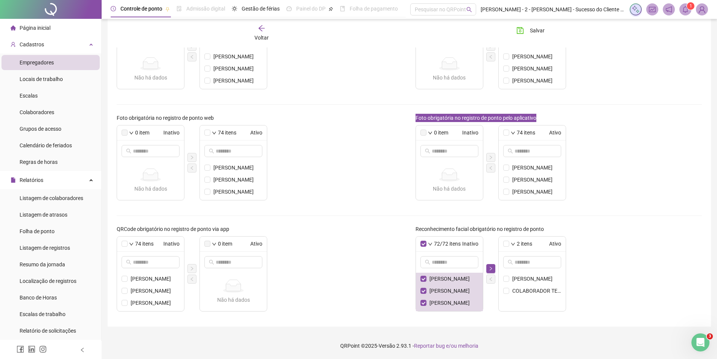
click at [450, 271] on button "button" at bounding box center [491, 268] width 9 height 9
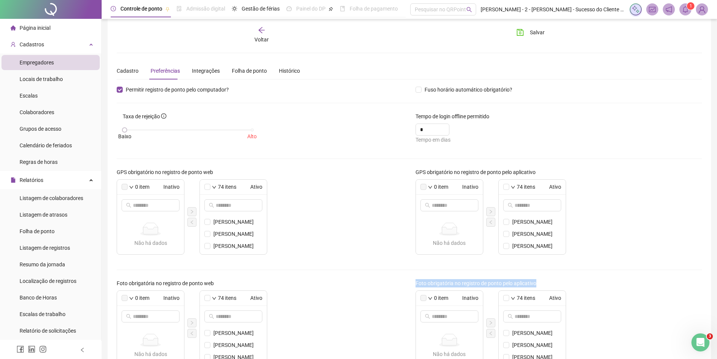
scroll to position [0, 0]
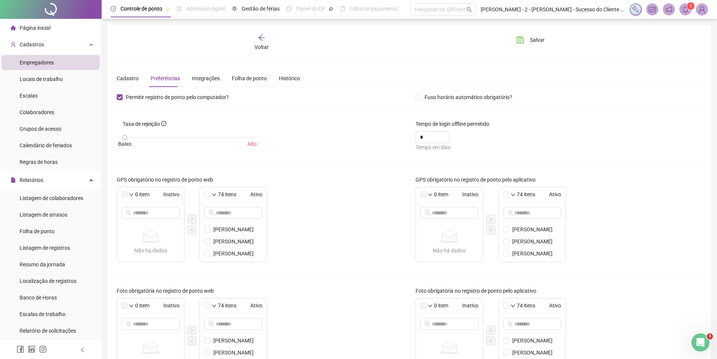
click at [354, 229] on div "0 item Inativo Não há dados Não há dados 74 itens Ativo ADONIAS PEREIRA DO NASC…" at bounding box center [260, 224] width 287 height 75
click at [450, 40] on button "Salvar" at bounding box center [531, 40] width 40 height 12
click at [260, 43] on div "Voltar" at bounding box center [261, 42] width 93 height 17
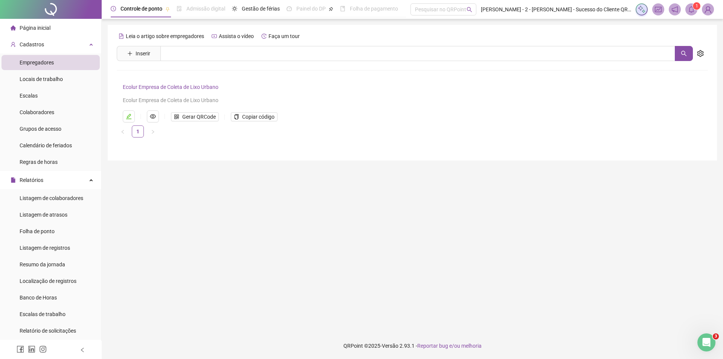
click at [33, 32] on div "Página inicial" at bounding box center [31, 27] width 40 height 15
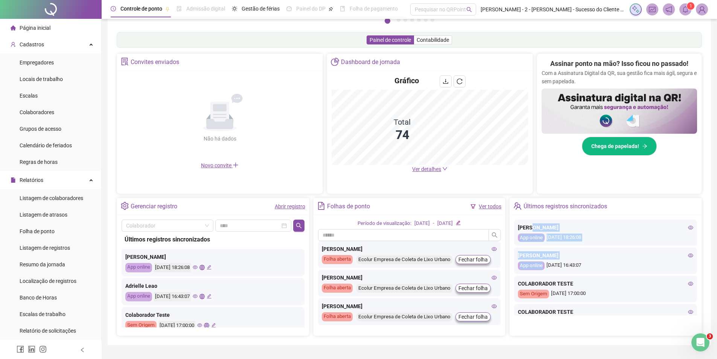
drag, startPoint x: 583, startPoint y: 266, endPoint x: 537, endPoint y: 219, distance: 66.0
click at [450, 220] on div "JOANA D ARC NETA SOUZA COSTA App online 19/09/2025 18:26:08 ADRIELLE LEAO App o…" at bounding box center [605, 268] width 183 height 96
click at [450, 188] on div "Assinar ponto na mão? Isso ficou no passado! Com a Assinatura Digital da QR, su…" at bounding box center [619, 121] width 165 height 134
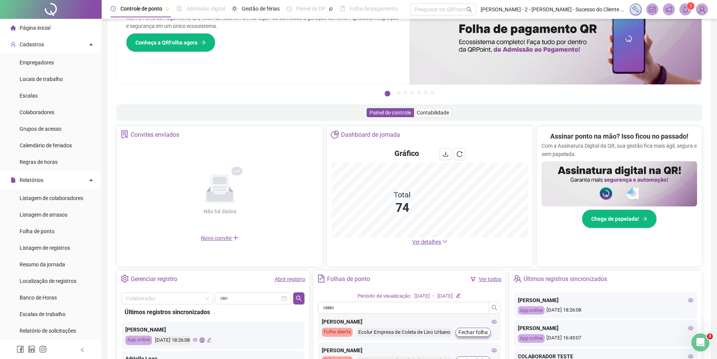
scroll to position [38, 0]
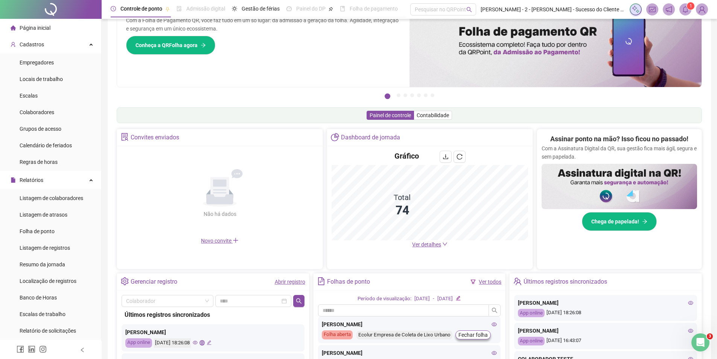
click at [450, 303] on icon "eye" at bounding box center [690, 302] width 5 height 5
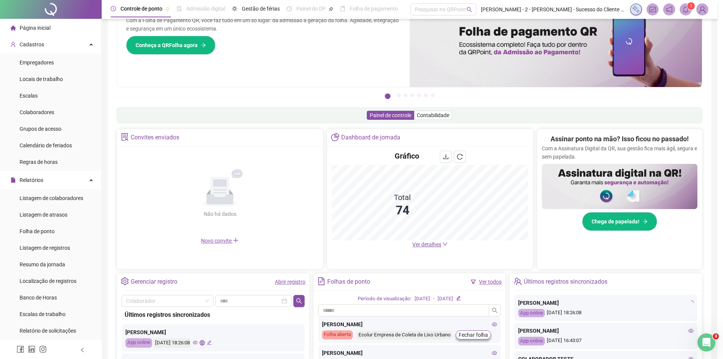
type input "**********"
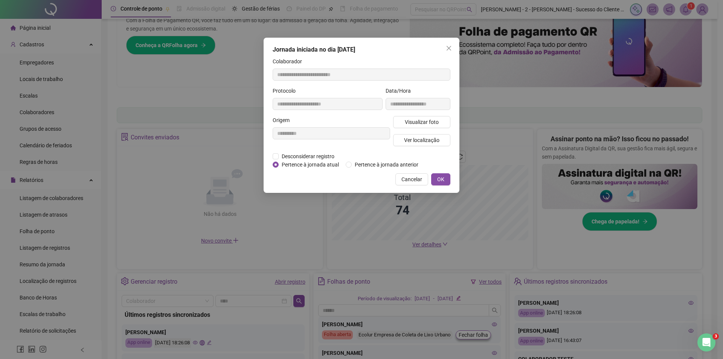
click at [414, 140] on span "Ver localização" at bounding box center [421, 140] width 35 height 8
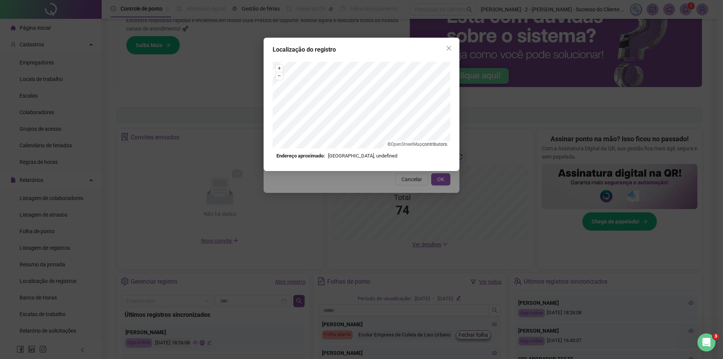
click at [450, 46] on icon "close" at bounding box center [449, 48] width 6 height 6
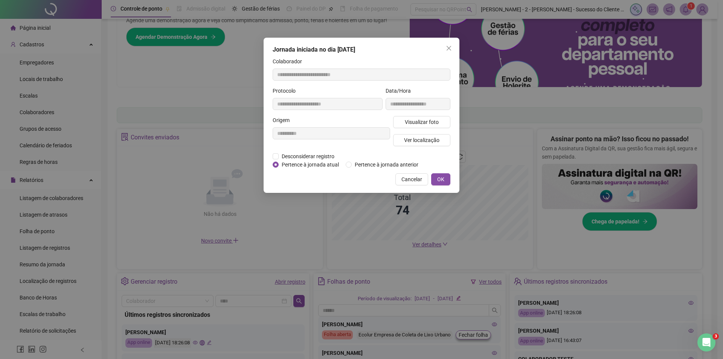
click at [427, 122] on span "Visualizar foto" at bounding box center [422, 122] width 34 height 8
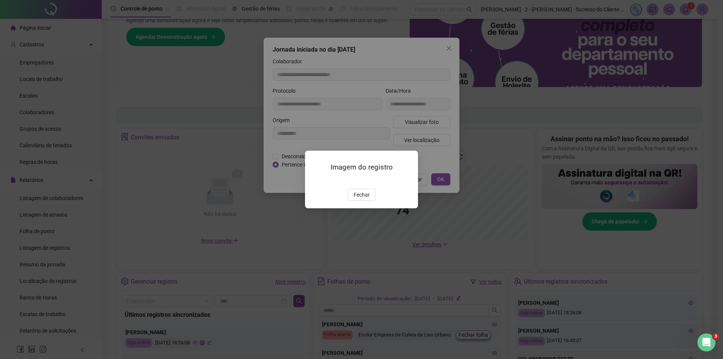
drag, startPoint x: 365, startPoint y: 225, endPoint x: 378, endPoint y: 222, distance: 13.5
click at [365, 199] on span "Fechar" at bounding box center [362, 195] width 16 height 8
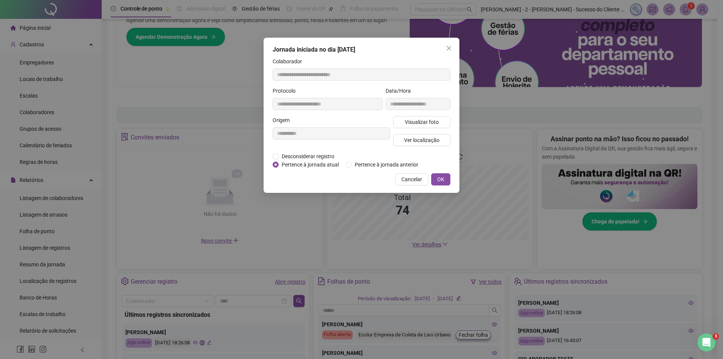
drag, startPoint x: 444, startPoint y: 47, endPoint x: 490, endPoint y: 55, distance: 46.2
click at [445, 47] on span "Close" at bounding box center [449, 48] width 12 height 6
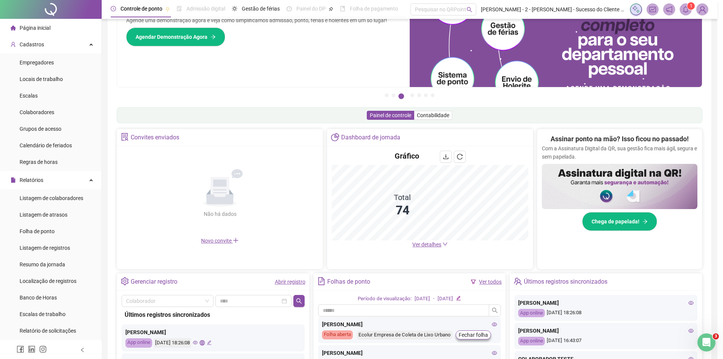
drag, startPoint x: 490, startPoint y: 55, endPoint x: 533, endPoint y: 72, distance: 46.6
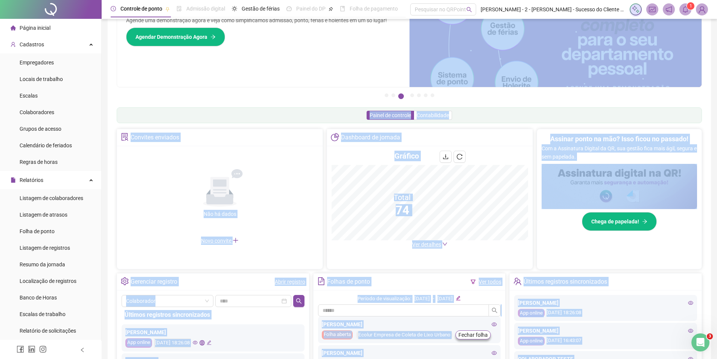
scroll to position [75, 0]
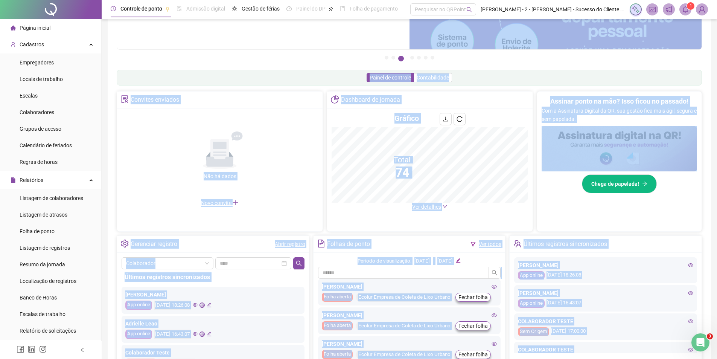
click at [450, 220] on div "Assinar ponto na mão? Isso ficou no passado! Com a Assinatura Digital da QR, su…" at bounding box center [619, 159] width 165 height 134
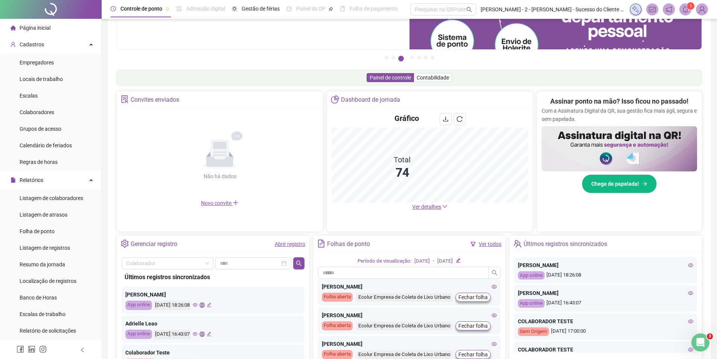
click at [31, 28] on span "Página inicial" at bounding box center [35, 28] width 31 height 6
click at [32, 28] on span "Página inicial" at bounding box center [35, 28] width 31 height 6
click at [40, 2] on div at bounding box center [51, 9] width 102 height 19
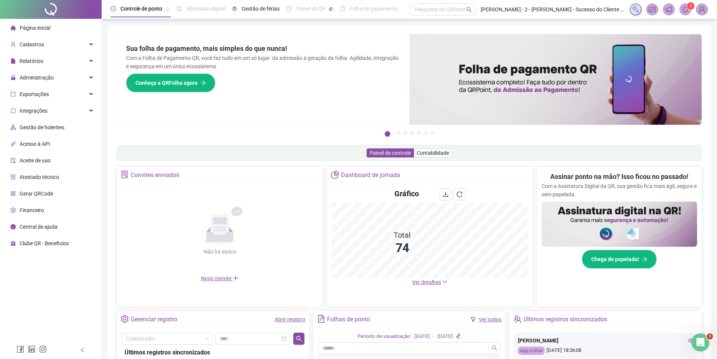
click at [38, 76] on span "Administração" at bounding box center [37, 78] width 34 height 6
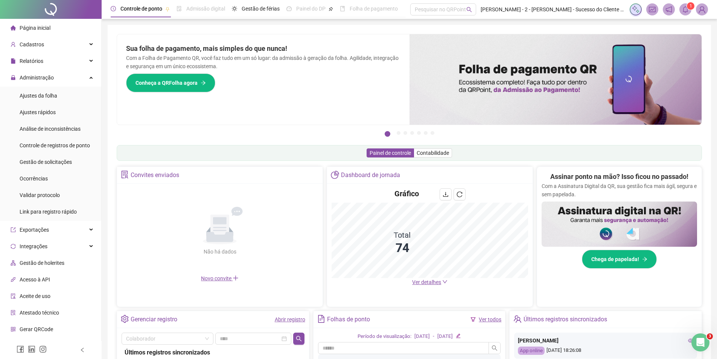
click at [55, 145] on span "Controle de registros de ponto" at bounding box center [55, 145] width 70 height 6
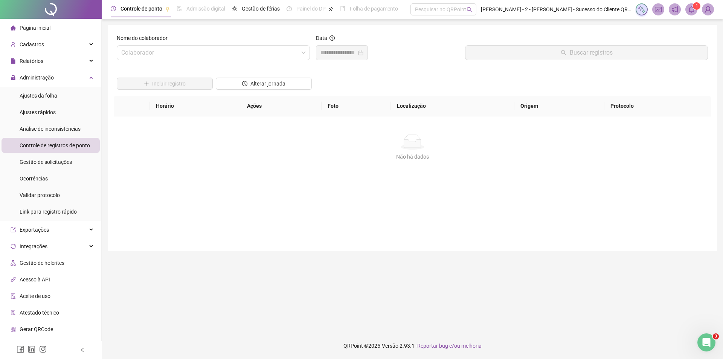
click at [123, 53] on input "search" at bounding box center [209, 53] width 177 height 14
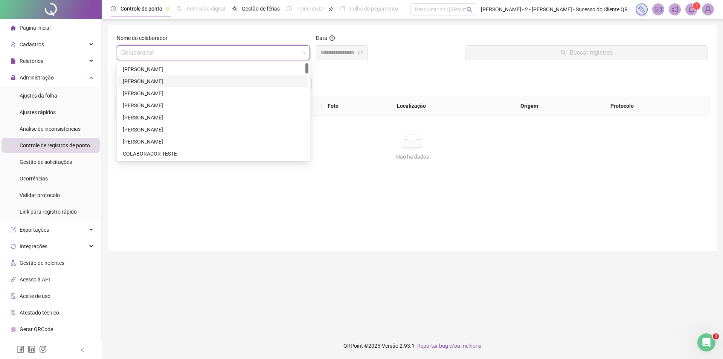
click at [246, 56] on input "search" at bounding box center [209, 53] width 177 height 14
type input "**"
drag, startPoint x: 177, startPoint y: 81, endPoint x: 195, endPoint y: 76, distance: 18.7
click at [177, 81] on div "[PERSON_NAME]" at bounding box center [213, 81] width 181 height 8
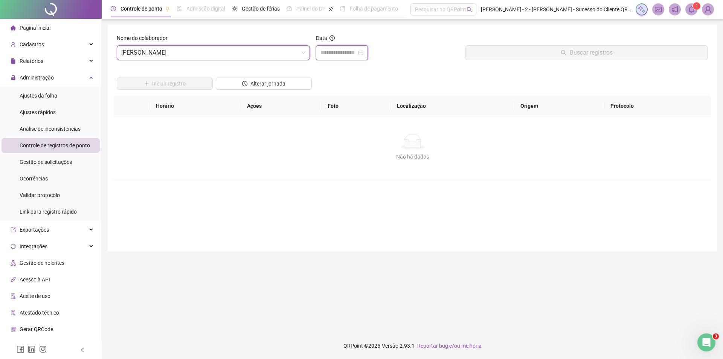
drag, startPoint x: 340, startPoint y: 49, endPoint x: 345, endPoint y: 58, distance: 9.4
click at [339, 50] on input at bounding box center [338, 52] width 36 height 9
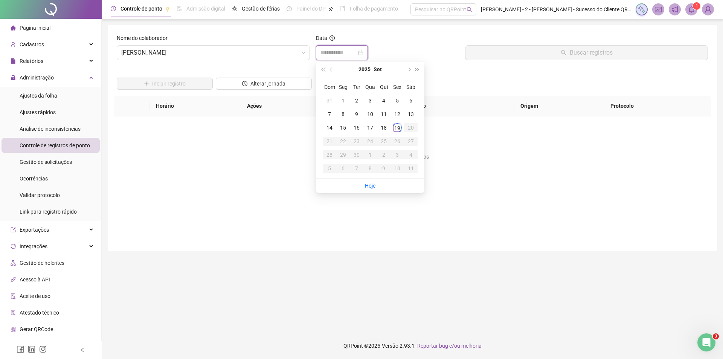
type input "**********"
drag, startPoint x: 394, startPoint y: 126, endPoint x: 409, endPoint y: 122, distance: 15.2
click at [394, 126] on div "19" at bounding box center [397, 127] width 9 height 9
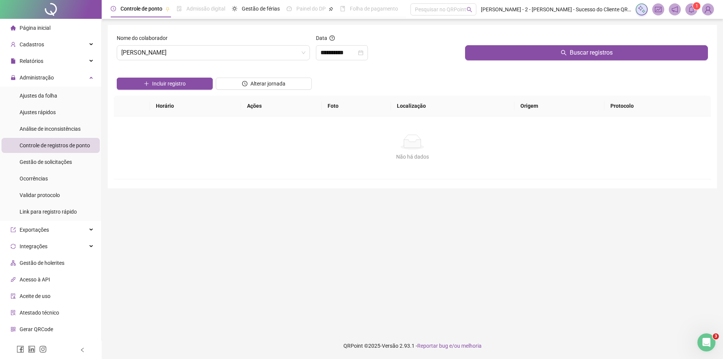
click at [525, 38] on div at bounding box center [586, 39] width 243 height 11
click at [548, 52] on button "Buscar registros" at bounding box center [586, 52] width 243 height 15
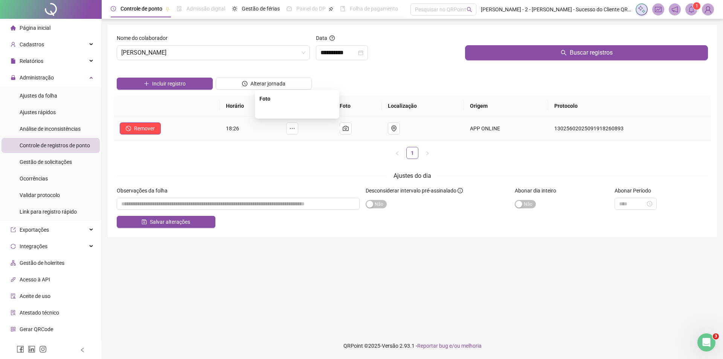
click at [297, 110] on img at bounding box center [297, 110] width 0 height 0
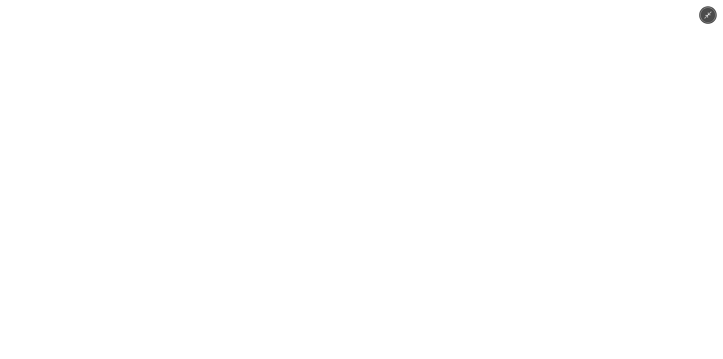
click at [313, 130] on img at bounding box center [361, 179] width 479 height 359
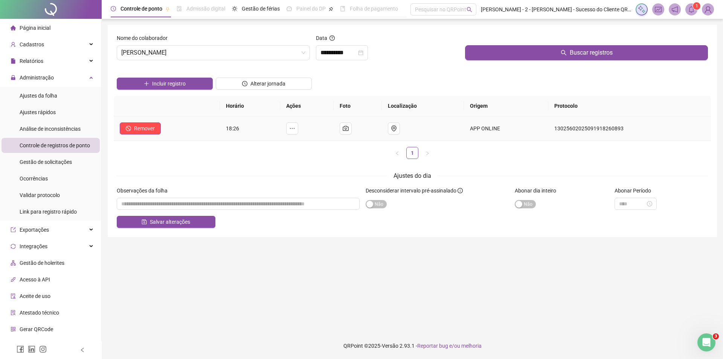
drag, startPoint x: 228, startPoint y: 132, endPoint x: 251, endPoint y: 131, distance: 23.0
click at [251, 131] on td "18:26" at bounding box center [250, 128] width 60 height 24
drag, startPoint x: 473, startPoint y: 128, endPoint x: 636, endPoint y: 122, distance: 162.4
click at [636, 122] on tr "Remover 18:26 APP ONLINE 13025602025091918260893" at bounding box center [412, 128] width 597 height 24
click at [514, 54] on button "Buscar registros" at bounding box center [586, 52] width 243 height 15
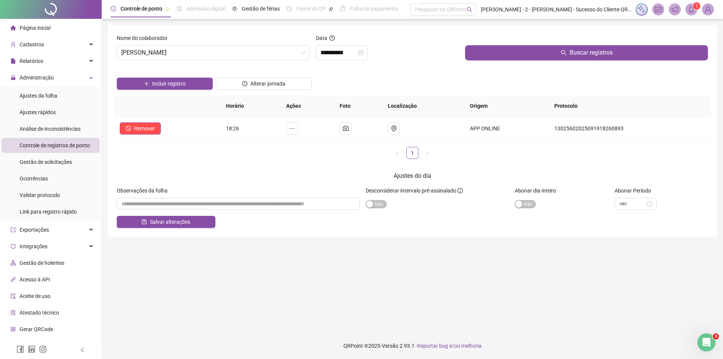
click at [514, 54] on button "Buscar registros" at bounding box center [586, 52] width 243 height 15
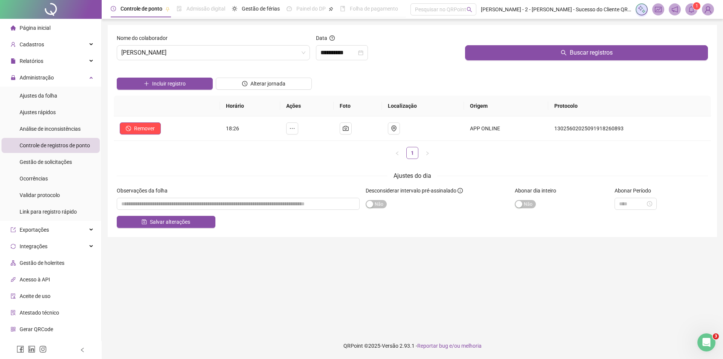
click at [514, 54] on button "Buscar registros" at bounding box center [586, 52] width 243 height 15
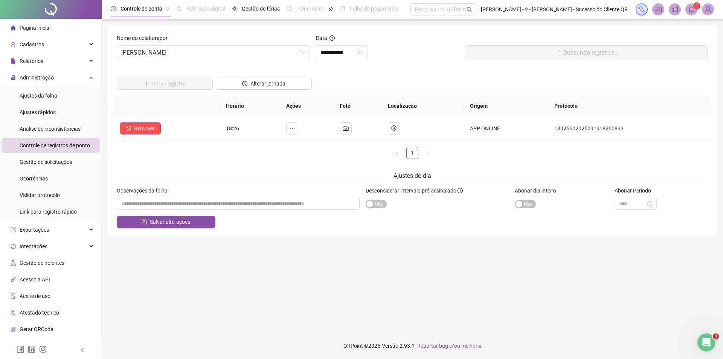
click at [514, 54] on button "Buscando registros..." at bounding box center [586, 52] width 243 height 15
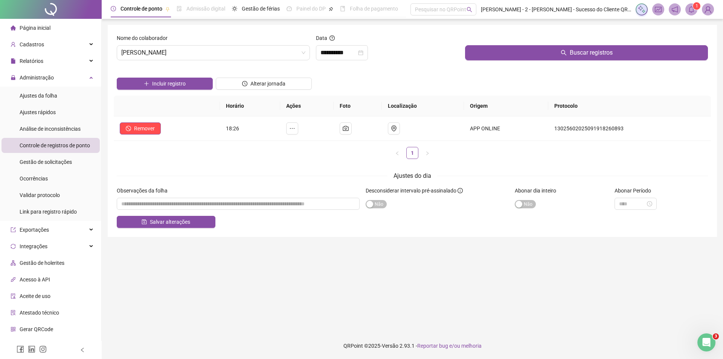
drag, startPoint x: 58, startPoint y: 13, endPoint x: 55, endPoint y: 22, distance: 9.5
click at [58, 14] on div at bounding box center [51, 9] width 102 height 19
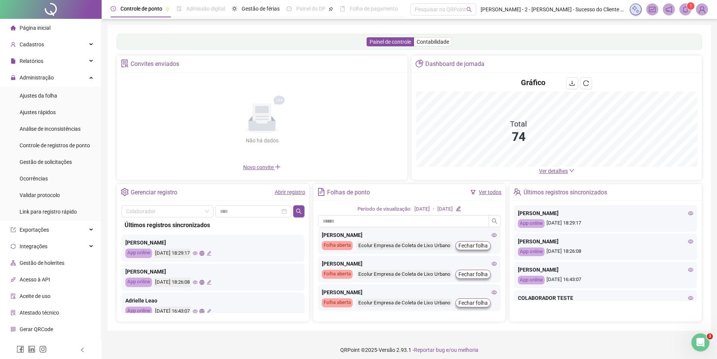
click at [688, 212] on icon "eye" at bounding box center [690, 213] width 5 height 5
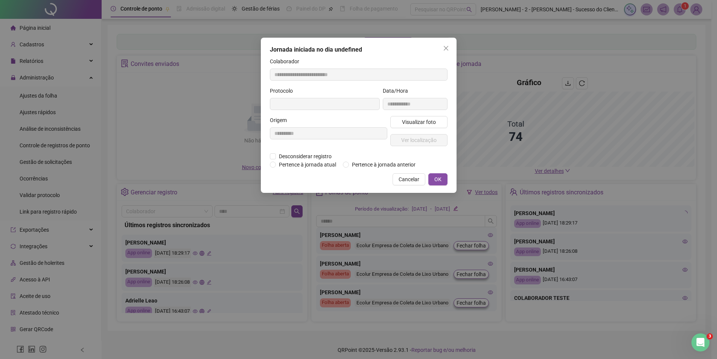
type input "**********"
click at [413, 127] on button "Visualizar foto" at bounding box center [421, 122] width 57 height 12
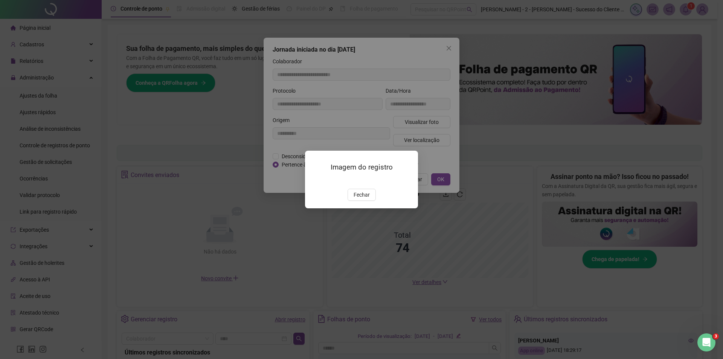
click at [434, 103] on div "Imagem do registro Fechar" at bounding box center [361, 179] width 723 height 359
drag, startPoint x: 358, startPoint y: 240, endPoint x: 366, endPoint y: 233, distance: 10.2
click at [360, 199] on span "Fechar" at bounding box center [362, 195] width 16 height 8
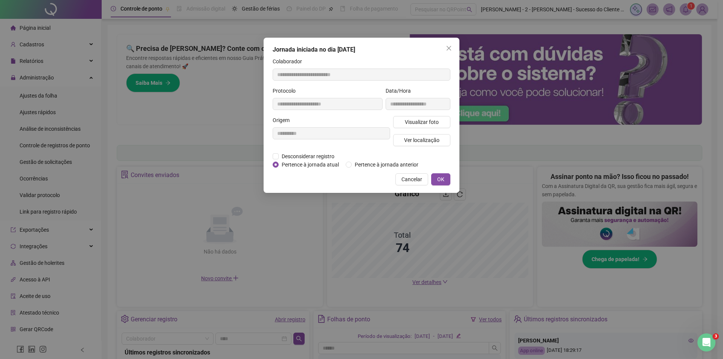
click at [456, 104] on div "**********" at bounding box center [362, 115] width 196 height 155
drag, startPoint x: 429, startPoint y: 151, endPoint x: 425, endPoint y: 149, distance: 4.6
click at [428, 151] on div "Visualizar foto Ver localização" at bounding box center [422, 134] width 60 height 36
click at [421, 142] on span "Ver localização" at bounding box center [421, 140] width 35 height 8
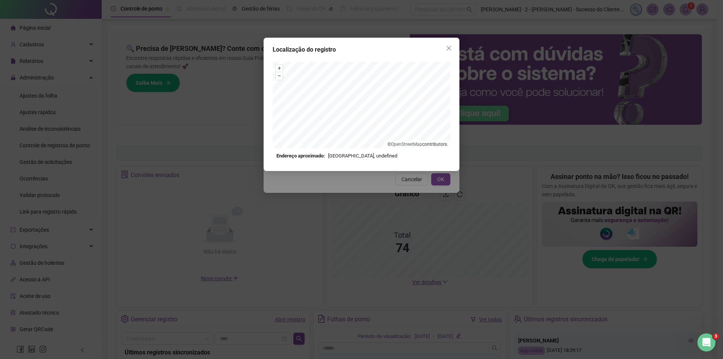
click at [452, 49] on span "Close" at bounding box center [449, 48] width 12 height 6
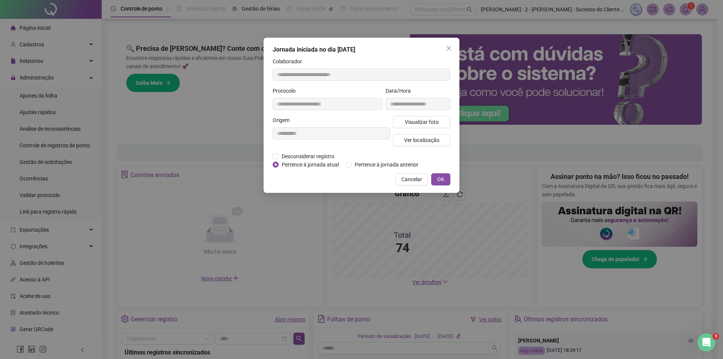
click at [430, 121] on span "Visualizar foto" at bounding box center [422, 122] width 34 height 8
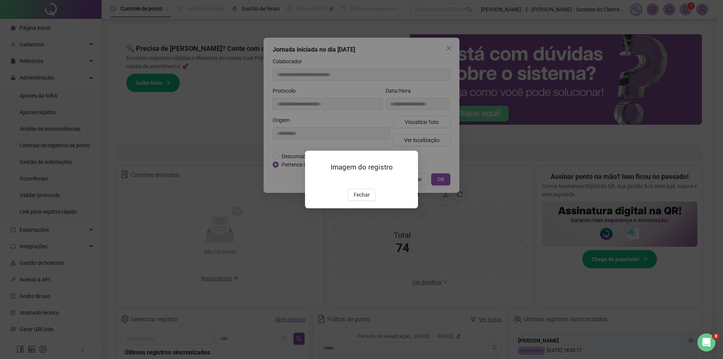
click at [359, 199] on span "Fechar" at bounding box center [362, 195] width 16 height 8
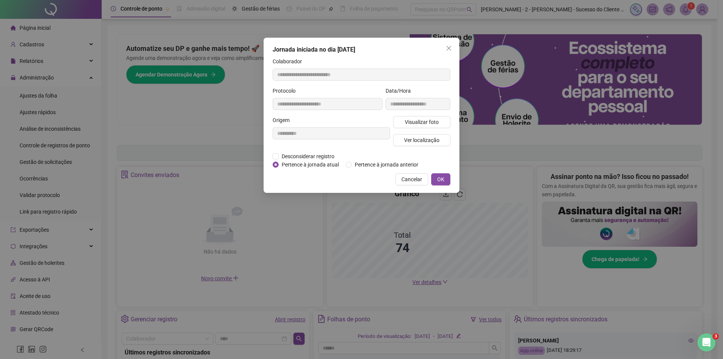
click at [209, 179] on div "**********" at bounding box center [361, 179] width 723 height 359
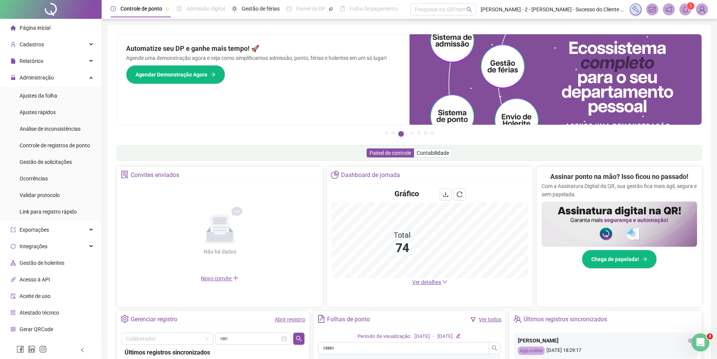
click at [60, 178] on li "Ocorrências" at bounding box center [51, 178] width 98 height 15
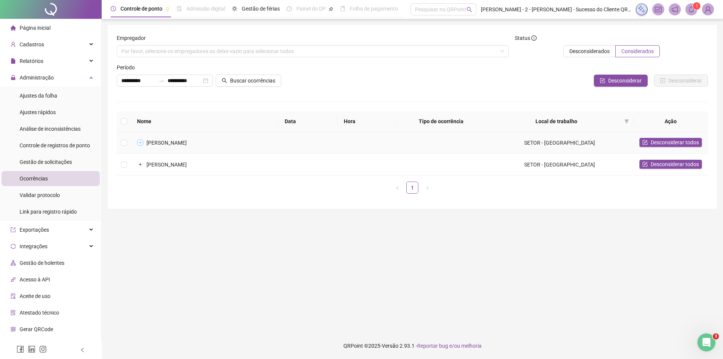
click at [139, 143] on button "Expandir linha" at bounding box center [140, 143] width 6 height 6
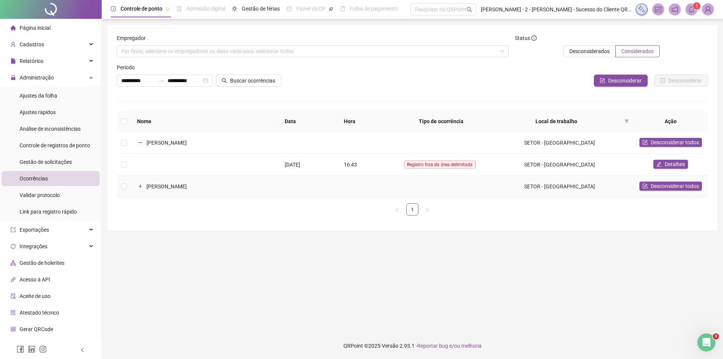
click at [140, 190] on td "[PERSON_NAME]" at bounding box center [205, 186] width 148 height 22
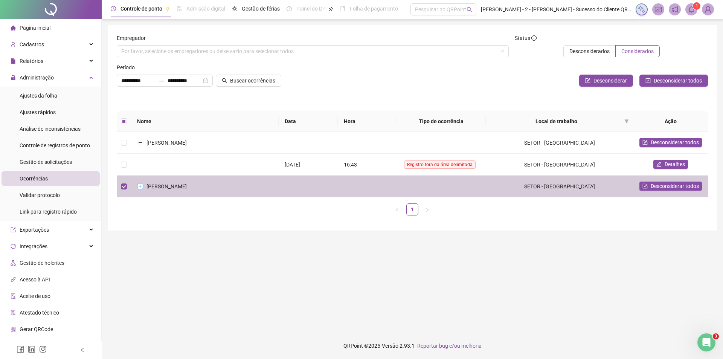
click at [139, 188] on button "Expandir linha" at bounding box center [140, 186] width 6 height 6
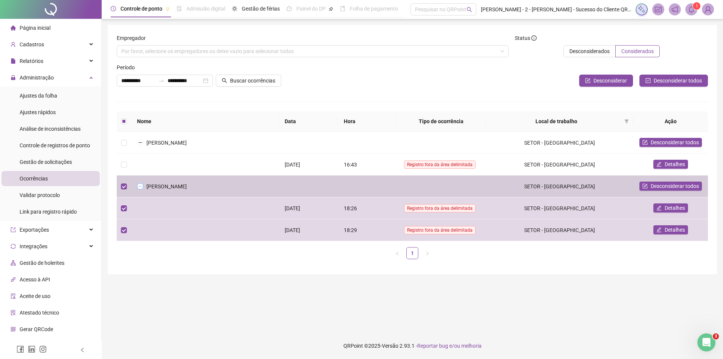
click at [142, 186] on button "Colapsar linha" at bounding box center [140, 186] width 6 height 6
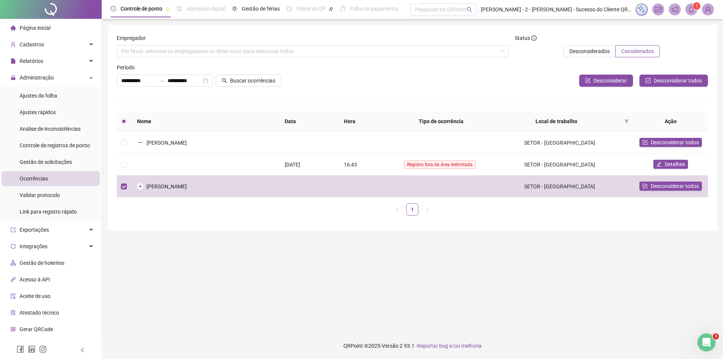
drag, startPoint x: 32, startPoint y: 29, endPoint x: 58, endPoint y: 38, distance: 28.0
click at [32, 29] on span "Página inicial" at bounding box center [35, 28] width 31 height 6
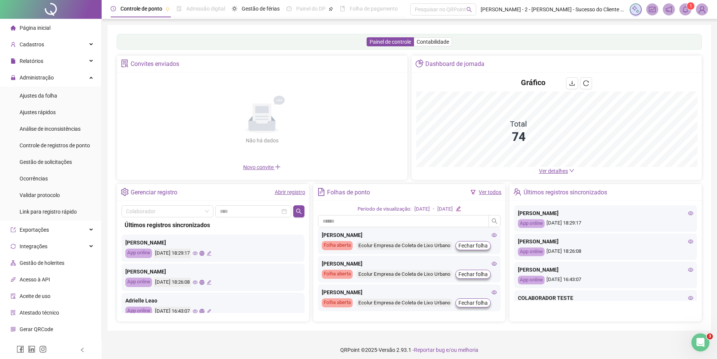
drag, startPoint x: 42, startPoint y: 47, endPoint x: 36, endPoint y: 67, distance: 21.2
click at [42, 47] on span "Cadastros" at bounding box center [32, 44] width 24 height 6
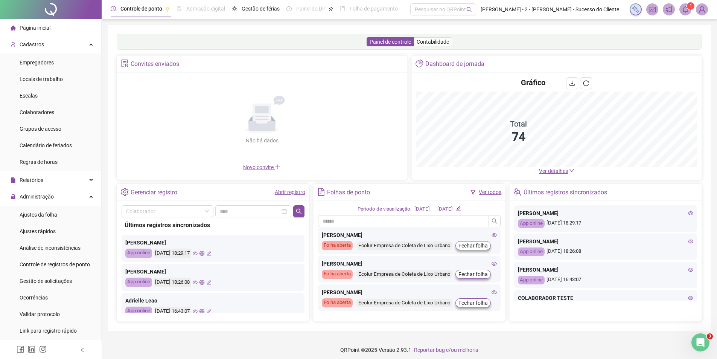
click at [46, 82] on span "Locais de trabalho" at bounding box center [41, 79] width 43 height 6
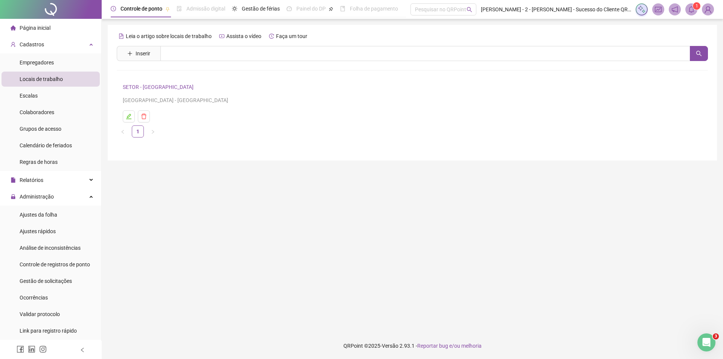
click at [157, 85] on link "SETOR - [GEOGRAPHIC_DATA]" at bounding box center [158, 87] width 71 height 6
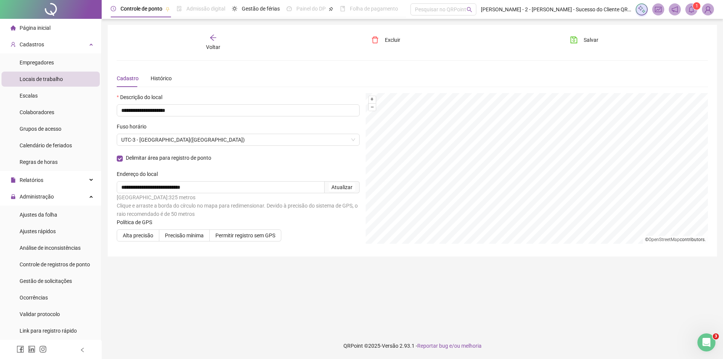
click at [33, 295] on span "Ocorrências" at bounding box center [34, 298] width 28 height 6
